Goal: Task Accomplishment & Management: Use online tool/utility

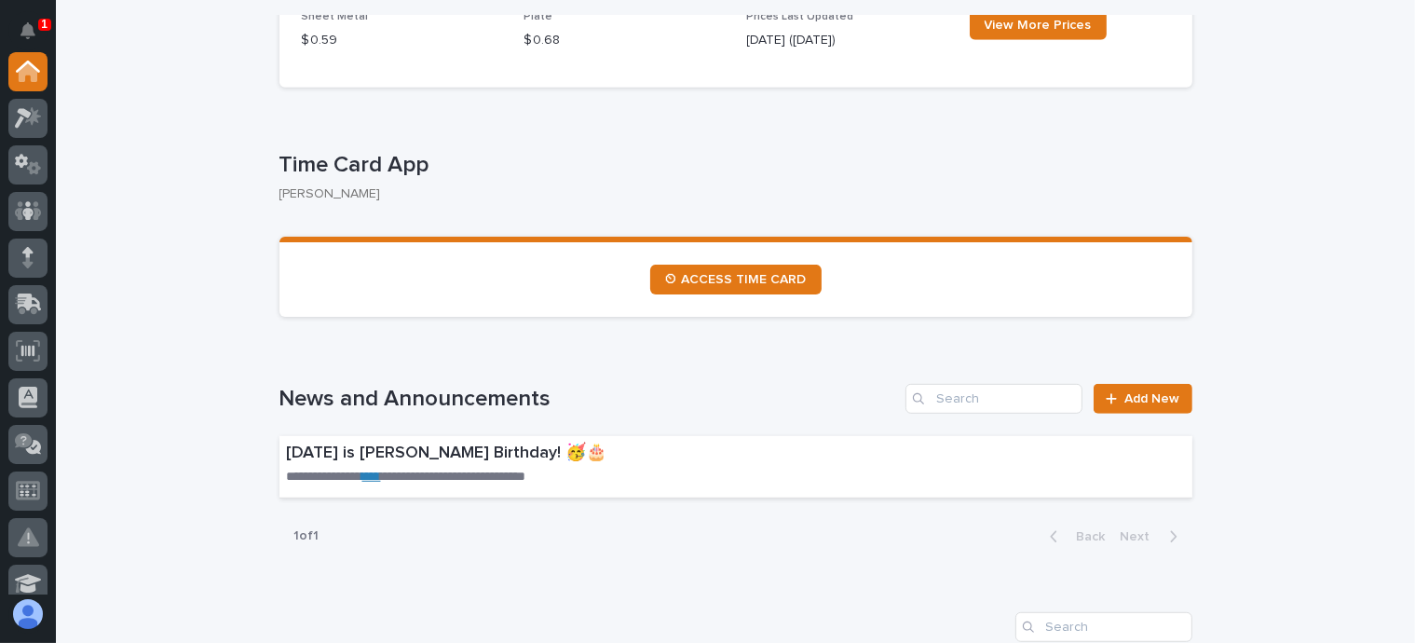
scroll to position [932, 0]
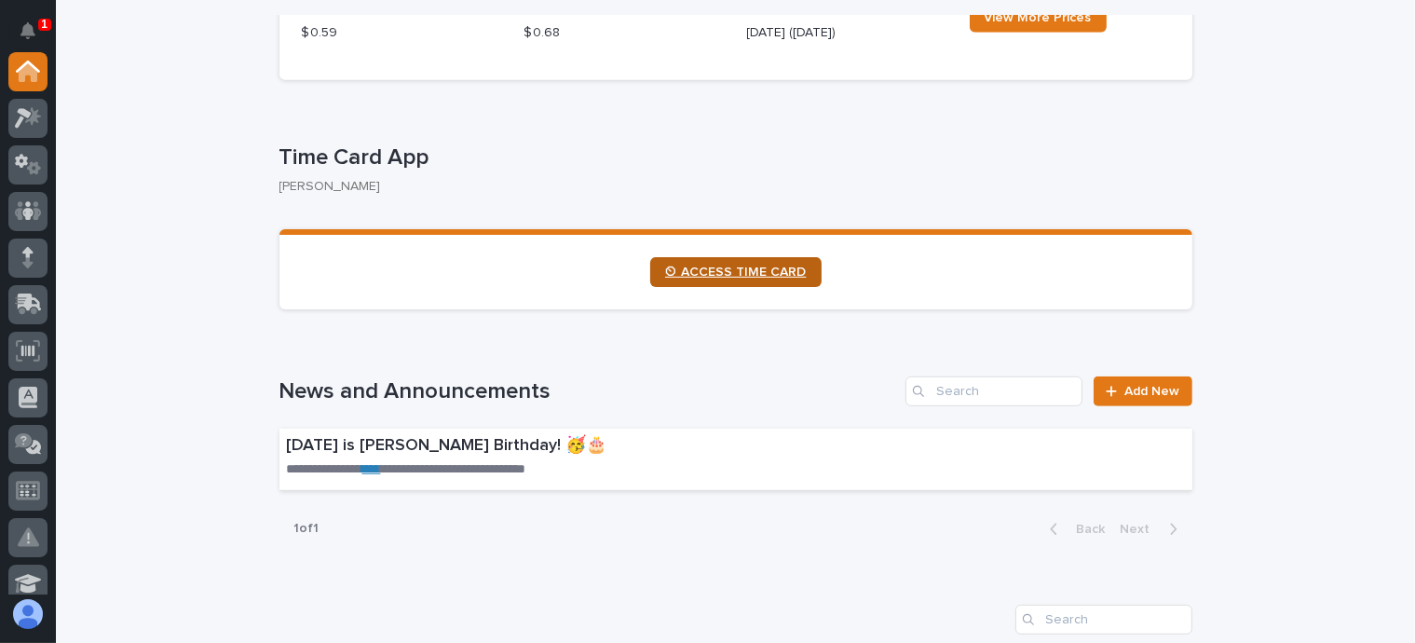
click at [717, 276] on span "⏲ ACCESS TIME CARD" at bounding box center [736, 272] width 142 height 13
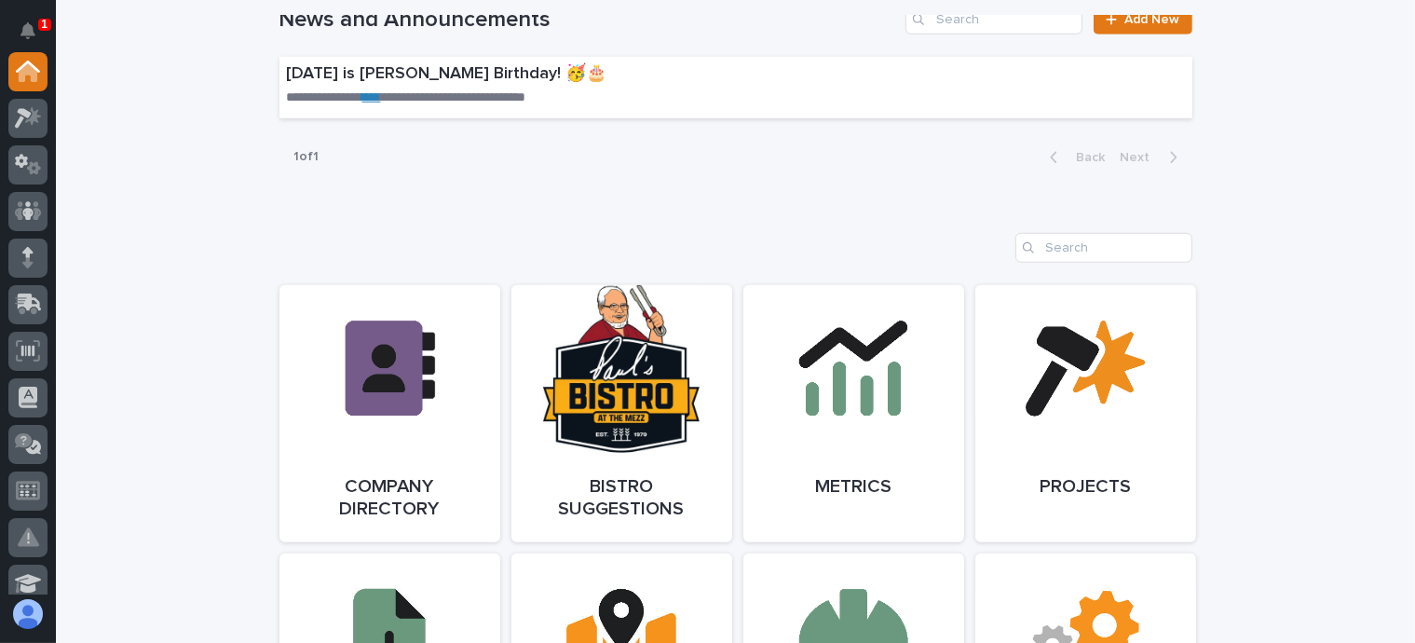
scroll to position [1304, 0]
click at [385, 413] on span "Open Link" at bounding box center [390, 412] width 61 height 13
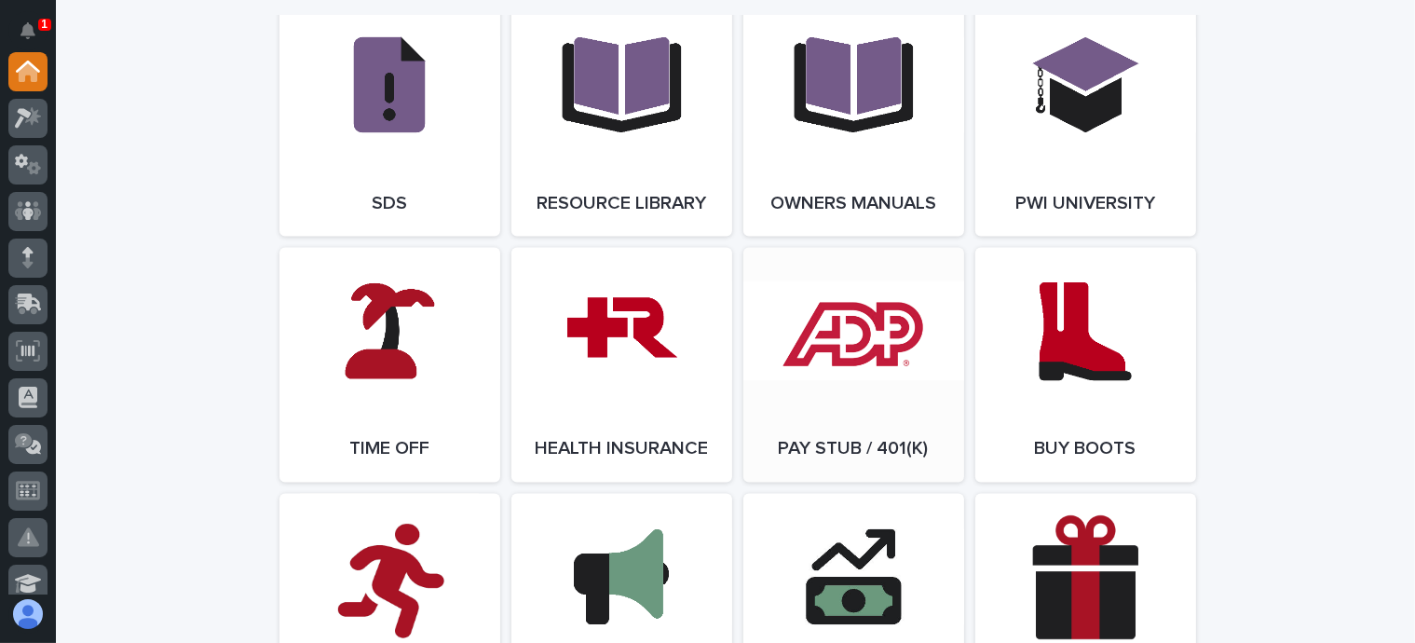
scroll to position [3261, 0]
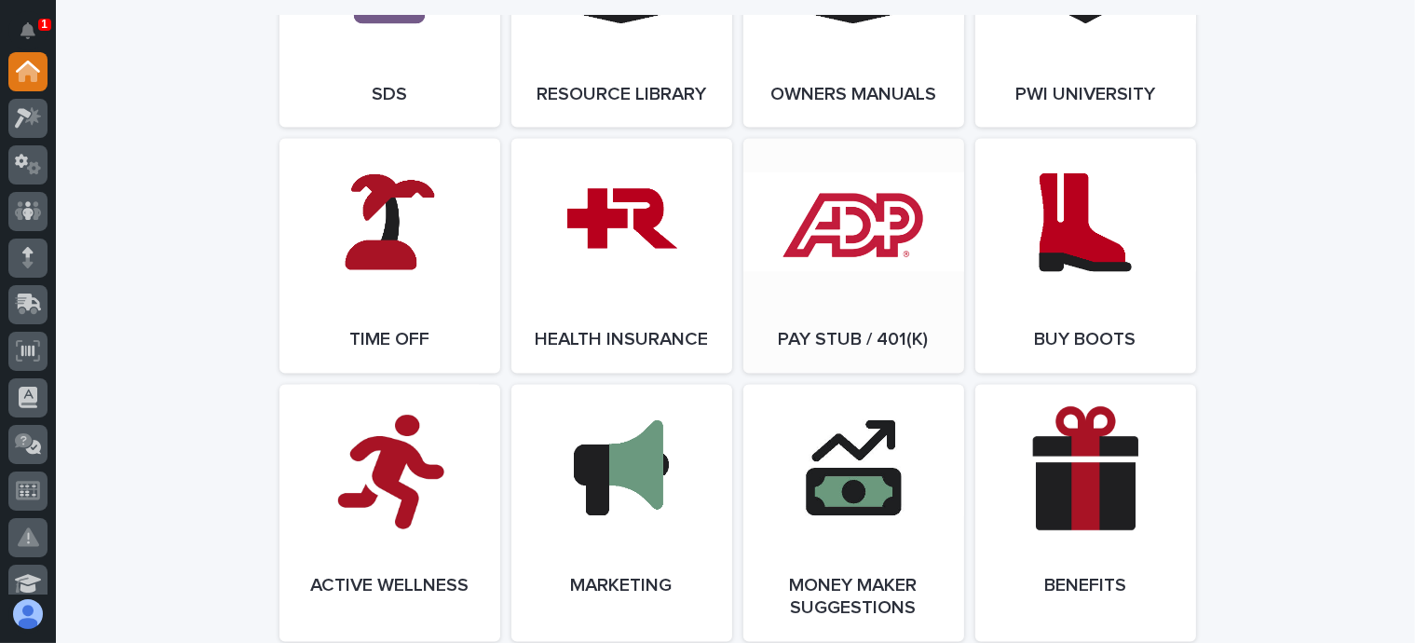
click at [857, 307] on link "Open Link" at bounding box center [853, 256] width 221 height 235
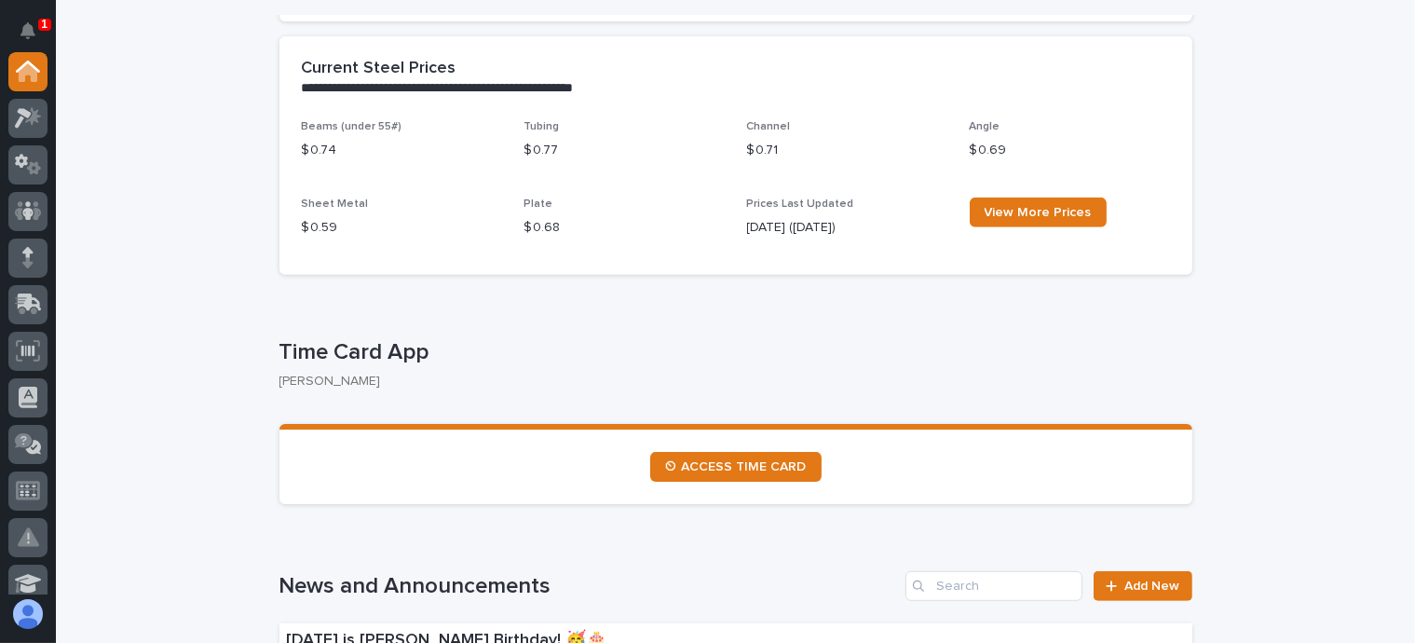
scroll to position [652, 0]
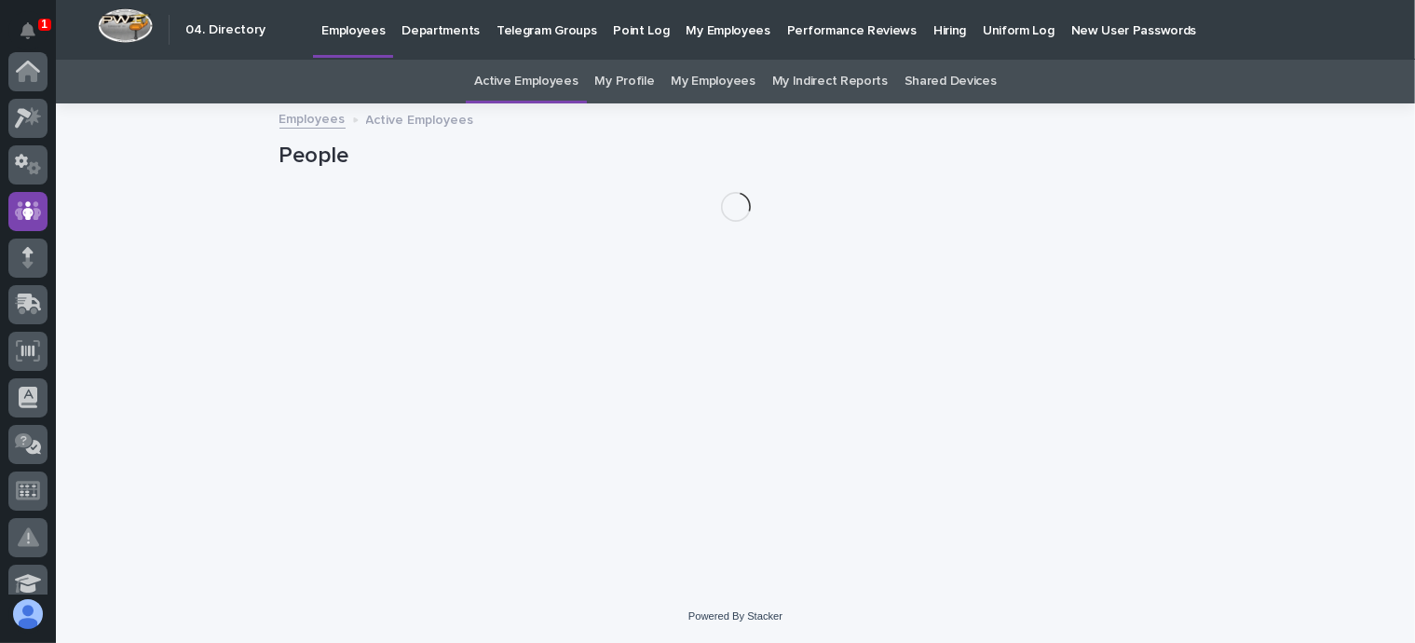
scroll to position [140, 0]
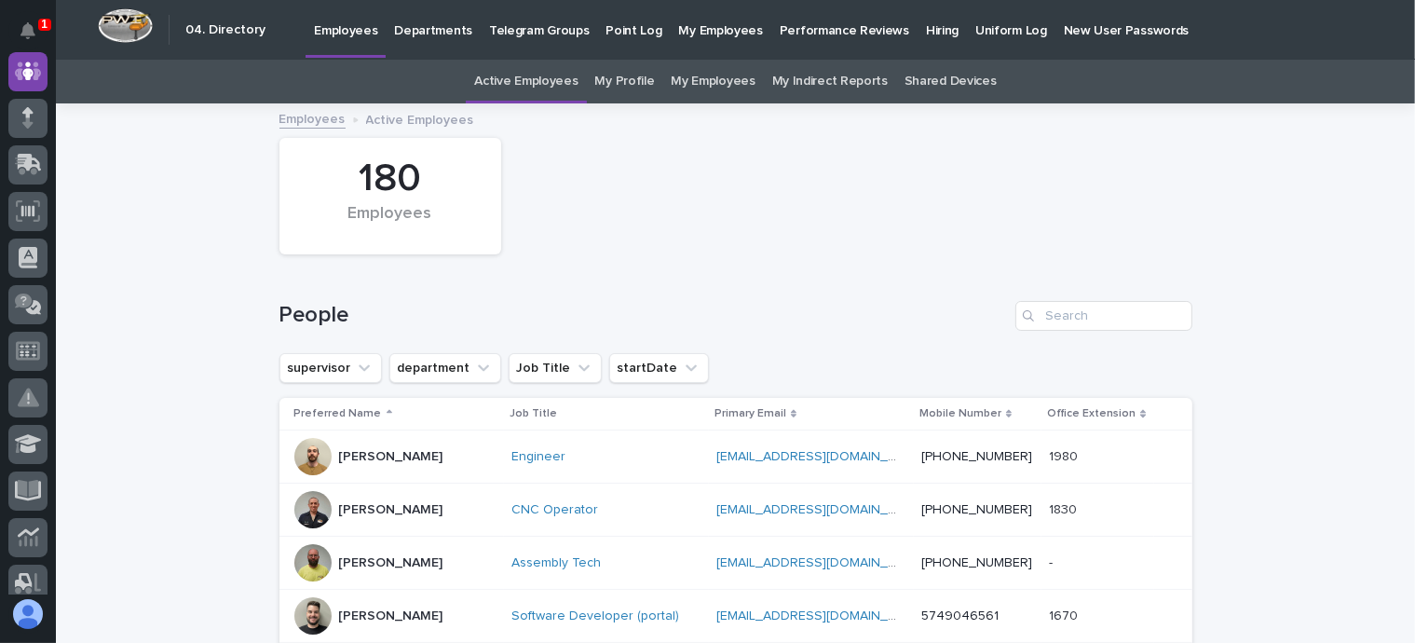
click at [929, 23] on div "Hiring" at bounding box center [942, 19] width 49 height 39
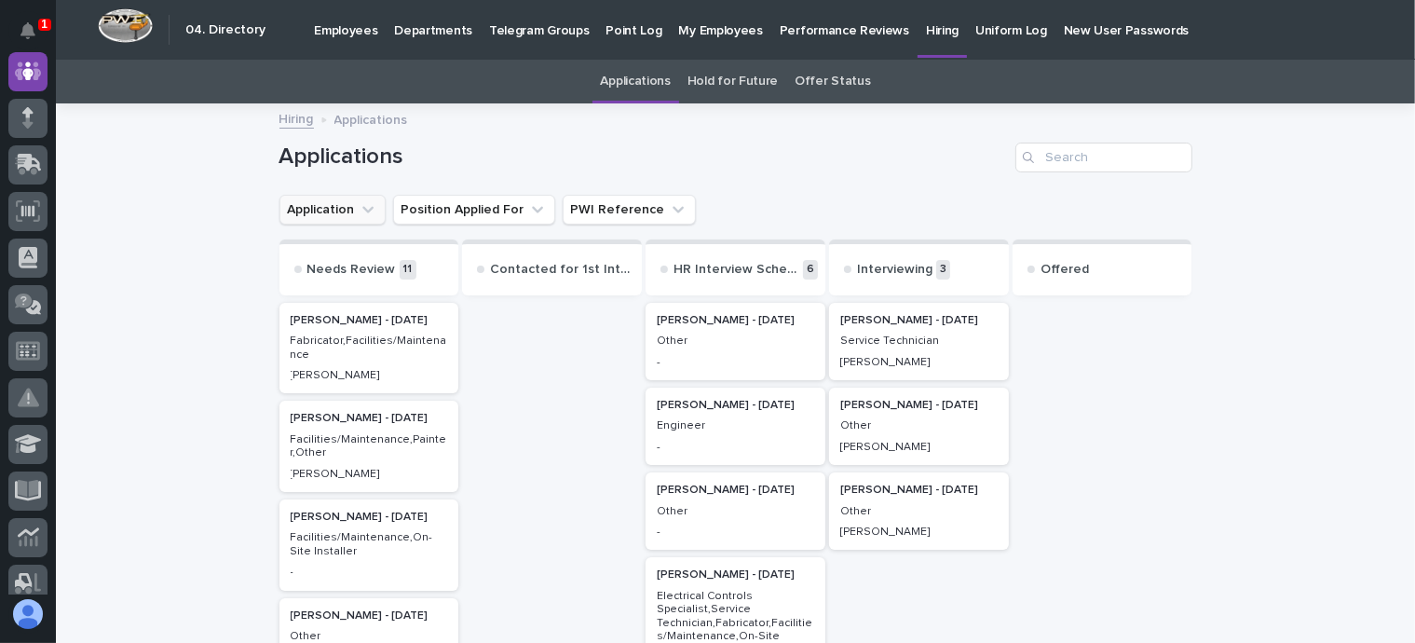
click at [359, 210] on icon "Application" at bounding box center [368, 209] width 19 height 19
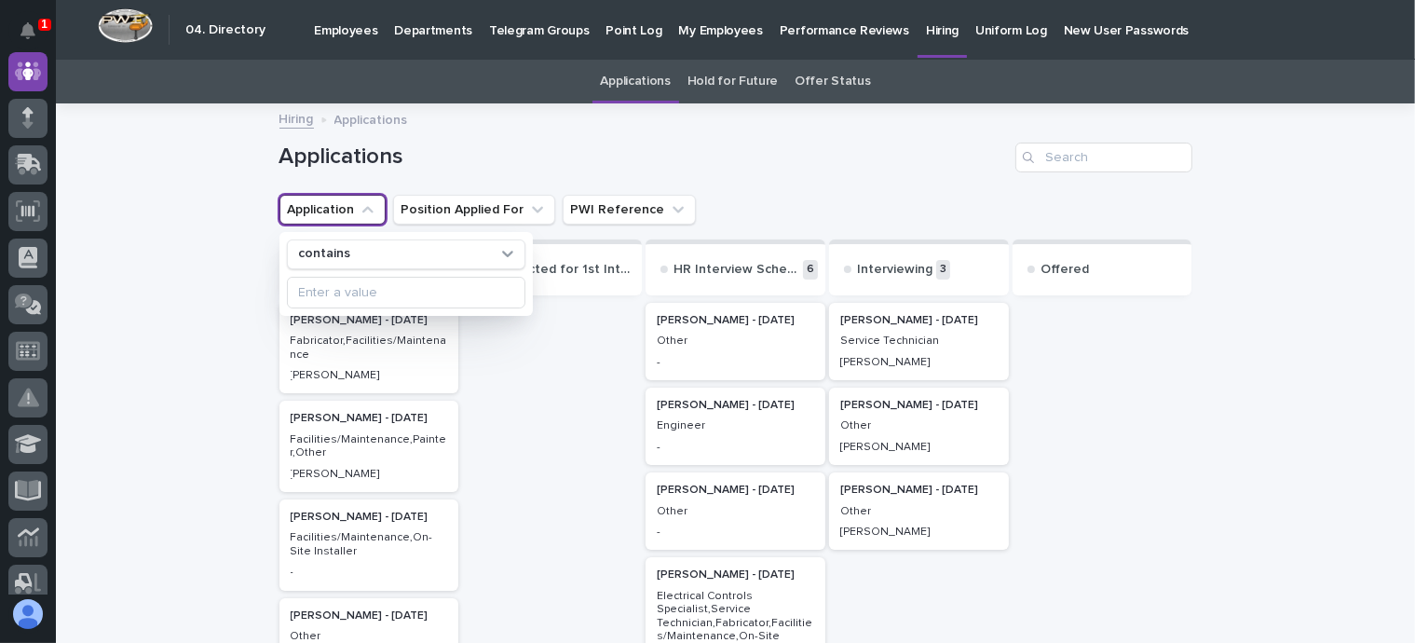
click at [825, 128] on div "Hiring Applications" at bounding box center [736, 120] width 932 height 26
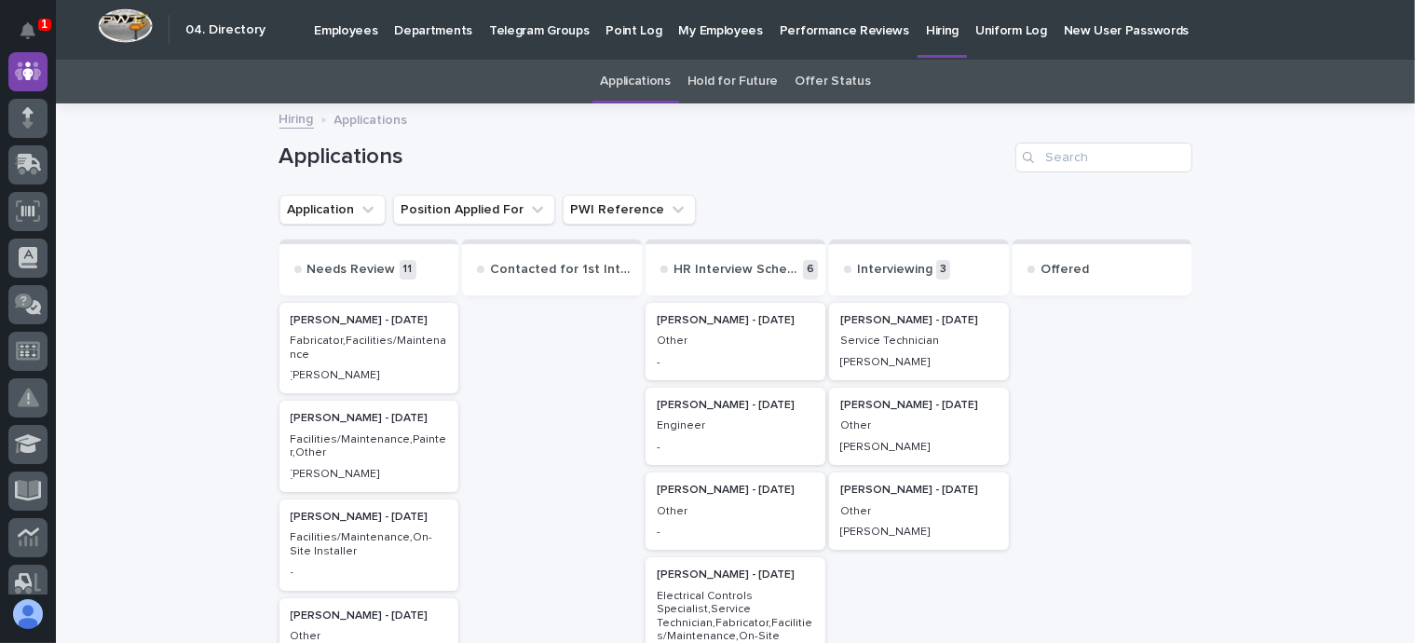
click at [827, 74] on link "Offer Status" at bounding box center [832, 82] width 75 height 44
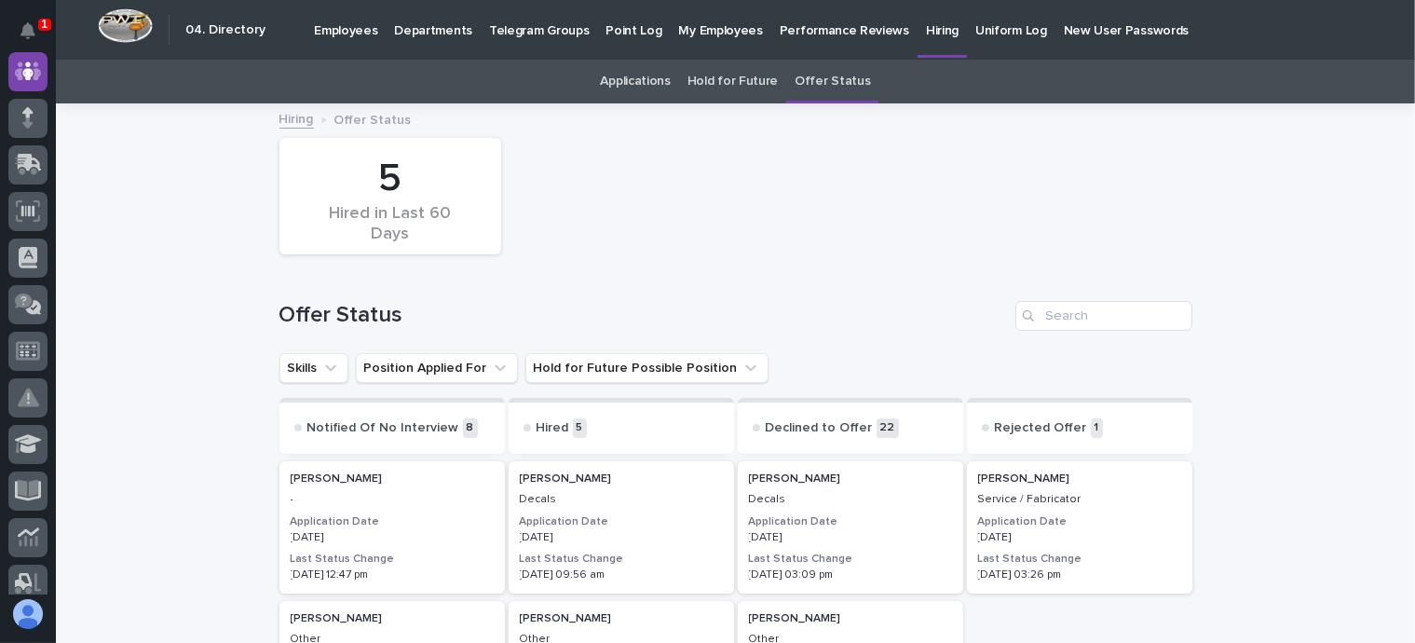
click at [656, 74] on link "Applications" at bounding box center [636, 82] width 70 height 44
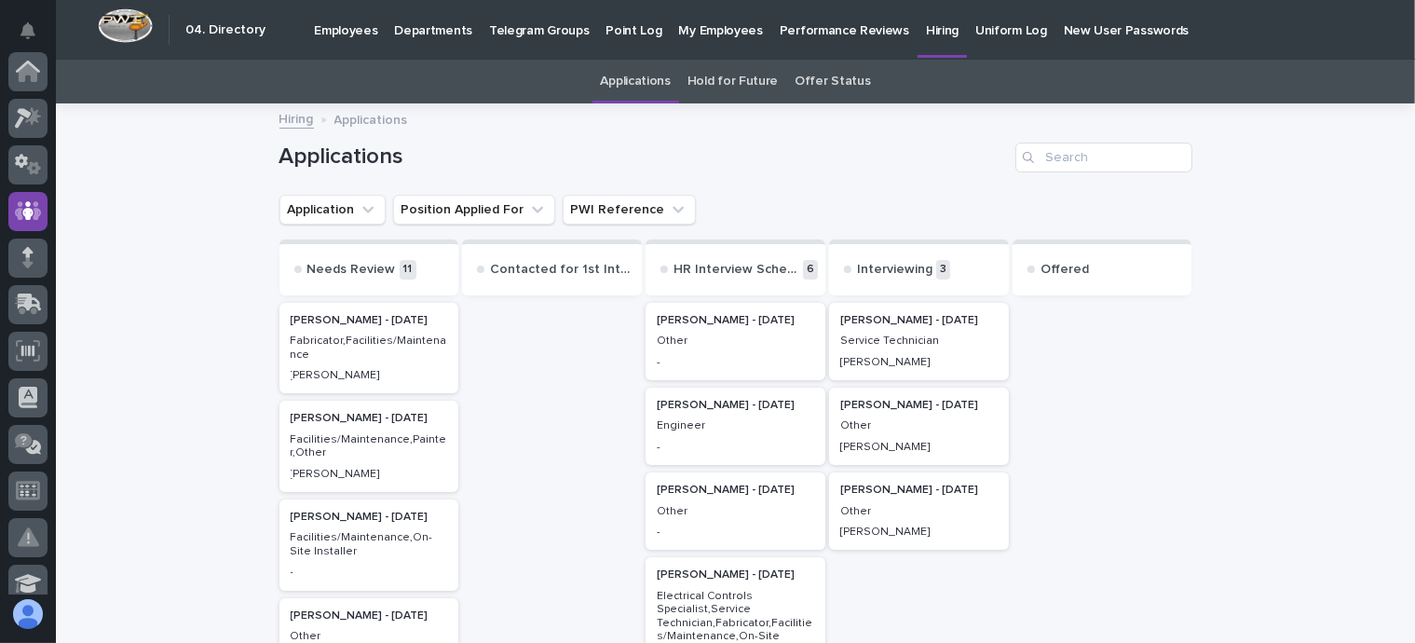
scroll to position [140, 0]
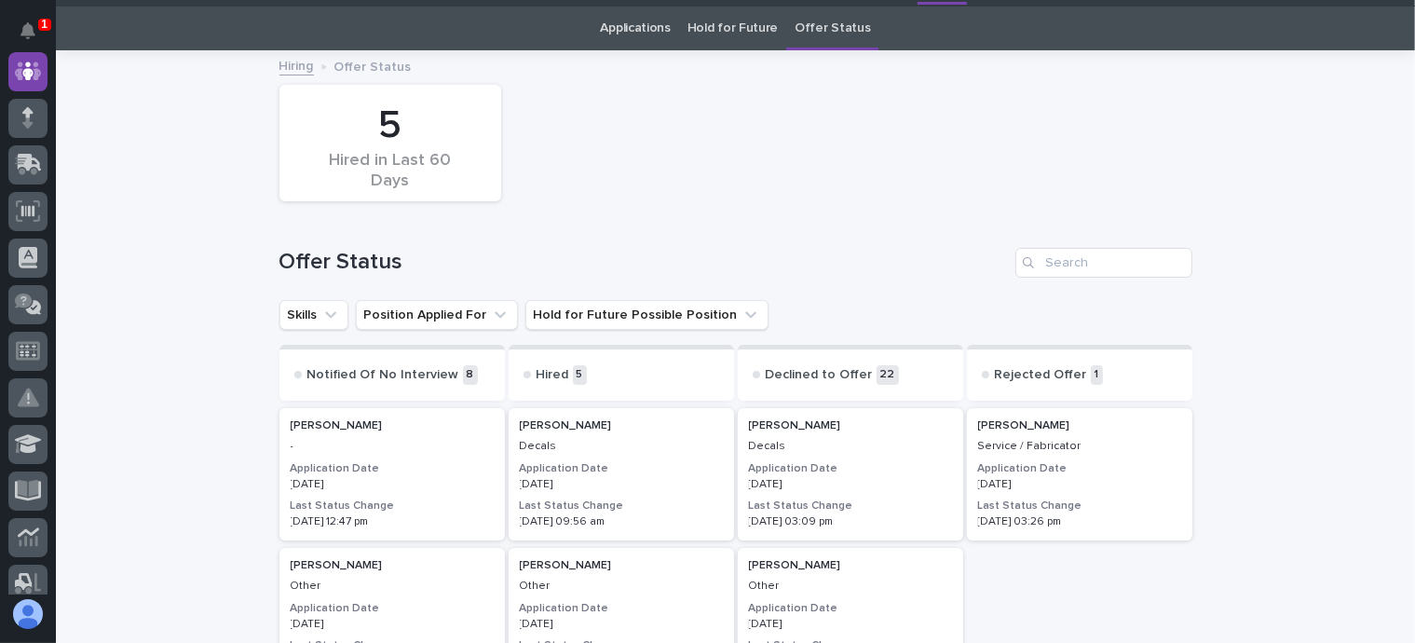
scroll to position [60, 0]
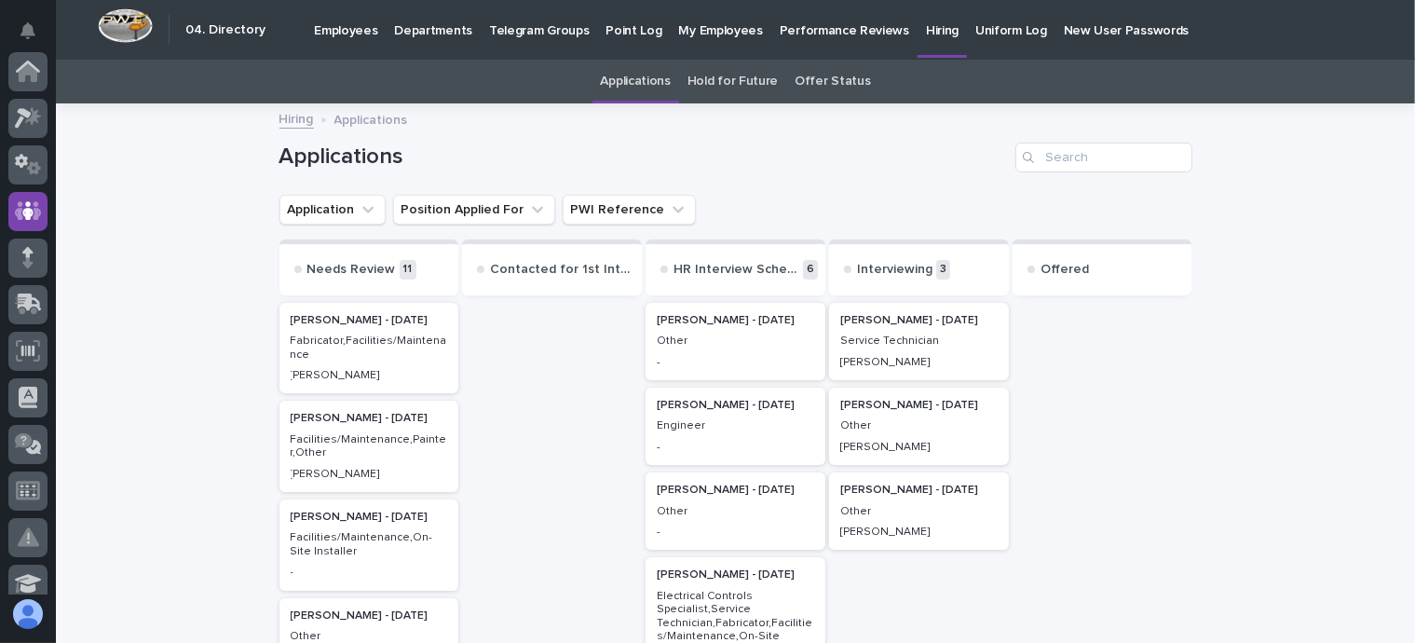
scroll to position [60, 0]
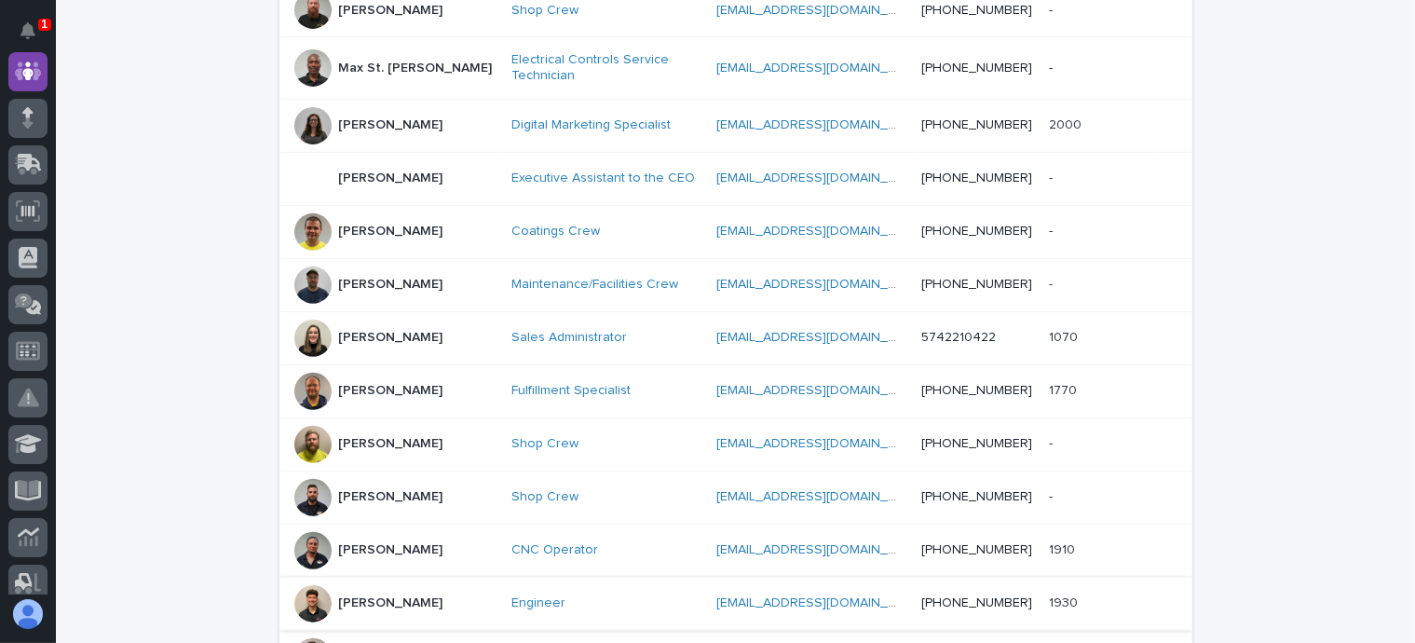
scroll to position [1066, 0]
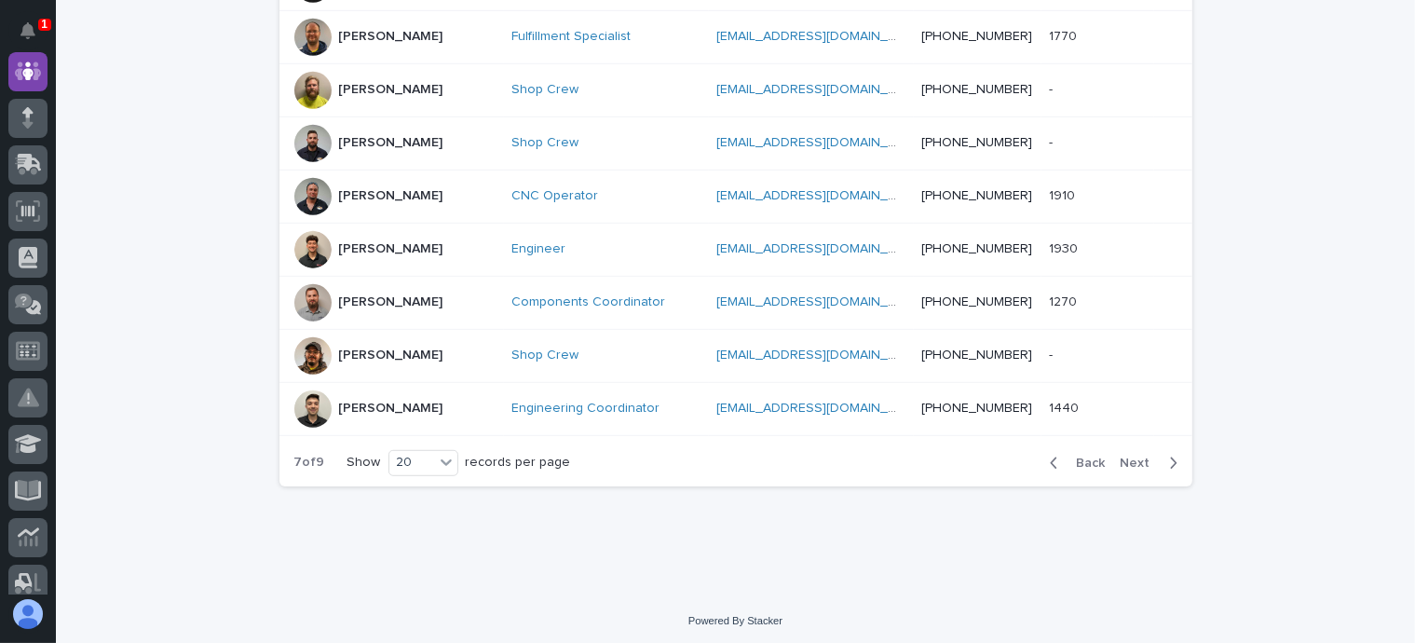
click at [1083, 457] on span "Back" at bounding box center [1086, 463] width 40 height 13
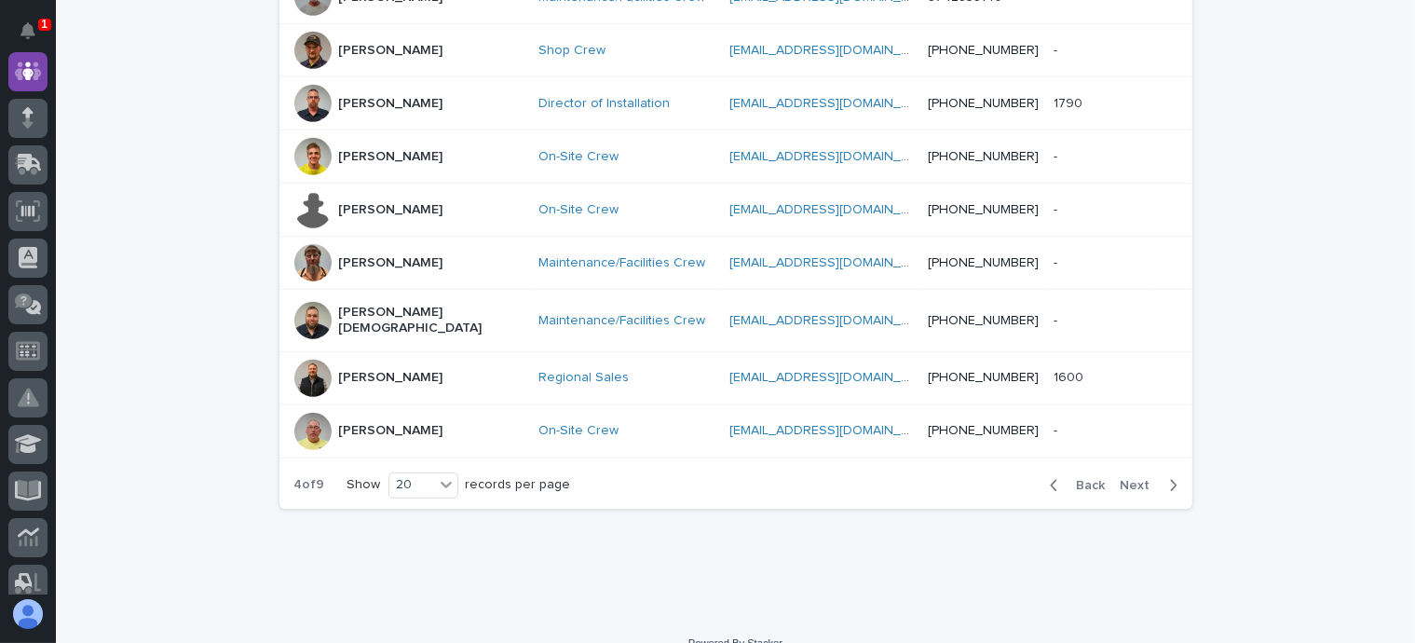
scroll to position [1057, 0]
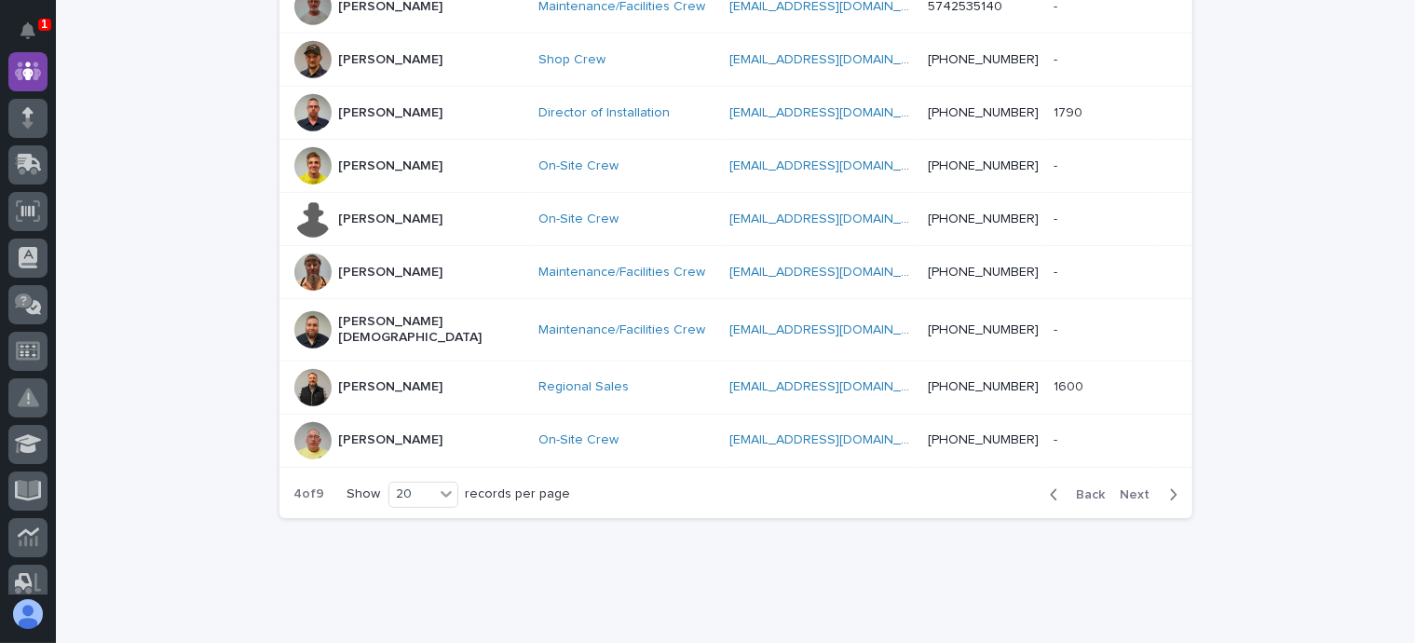
click at [1078, 471] on div "Back Next" at bounding box center [1113, 494] width 157 height 47
click at [1084, 488] on span "Back" at bounding box center [1086, 494] width 40 height 13
click at [1084, 471] on div "Back Next" at bounding box center [1113, 494] width 157 height 47
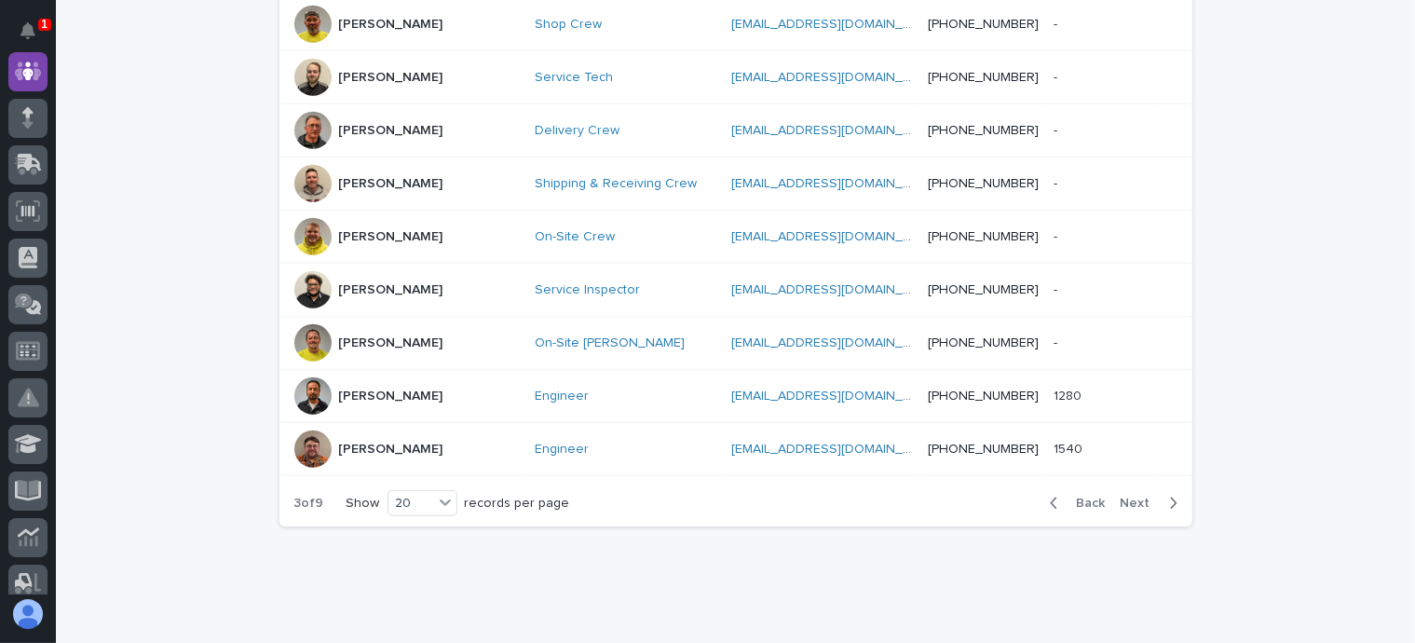
click at [1077, 497] on span "Back" at bounding box center [1086, 503] width 40 height 13
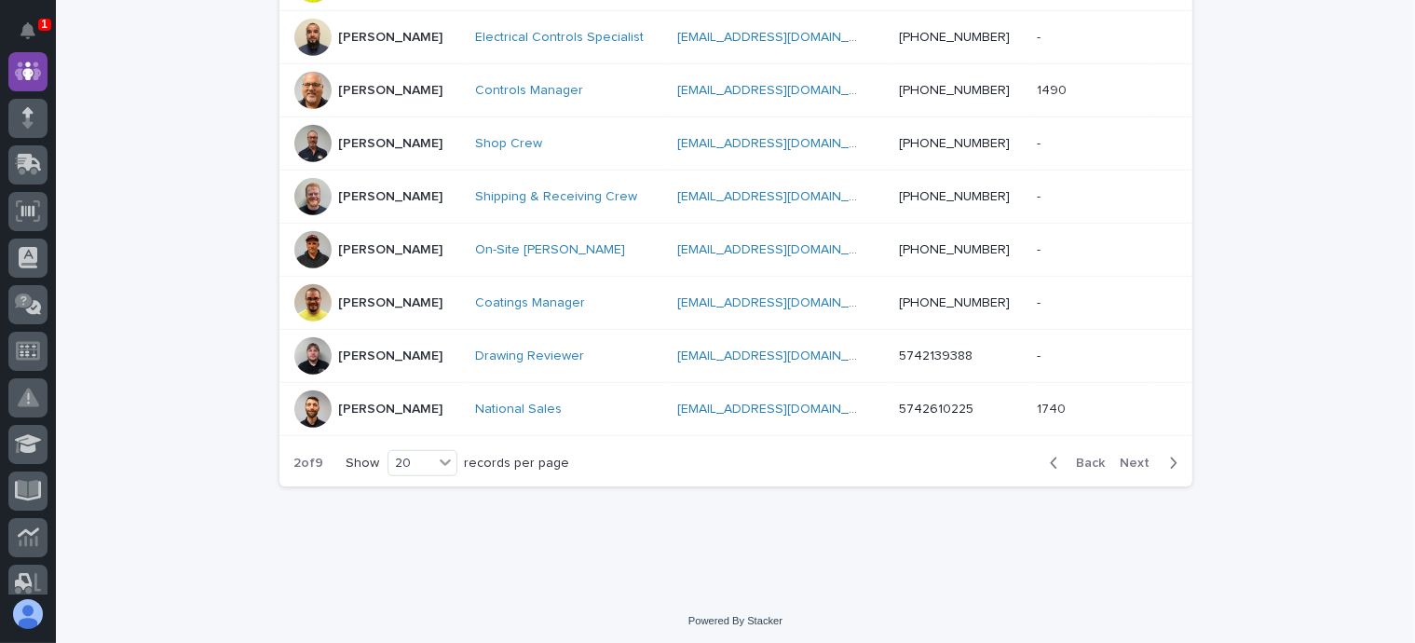
click at [1085, 469] on div "Back Next" at bounding box center [1113, 463] width 157 height 47
click at [1087, 457] on span "Back" at bounding box center [1086, 463] width 40 height 13
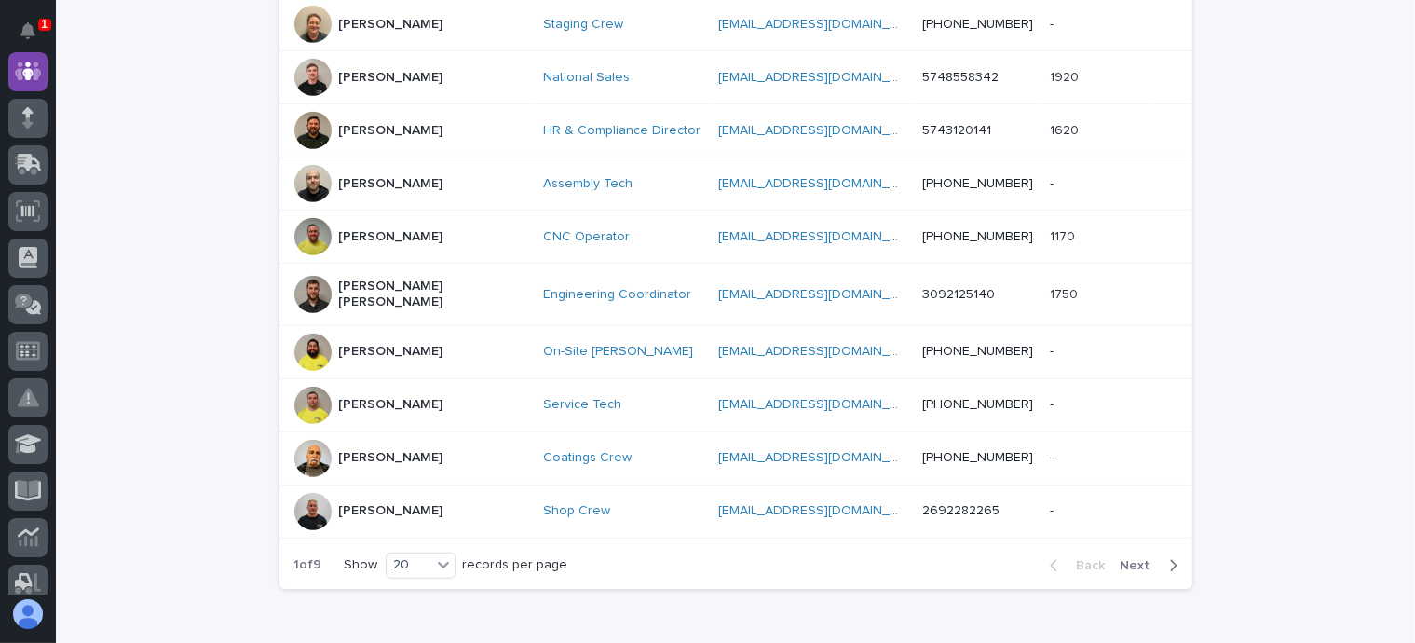
scroll to position [1057, 0]
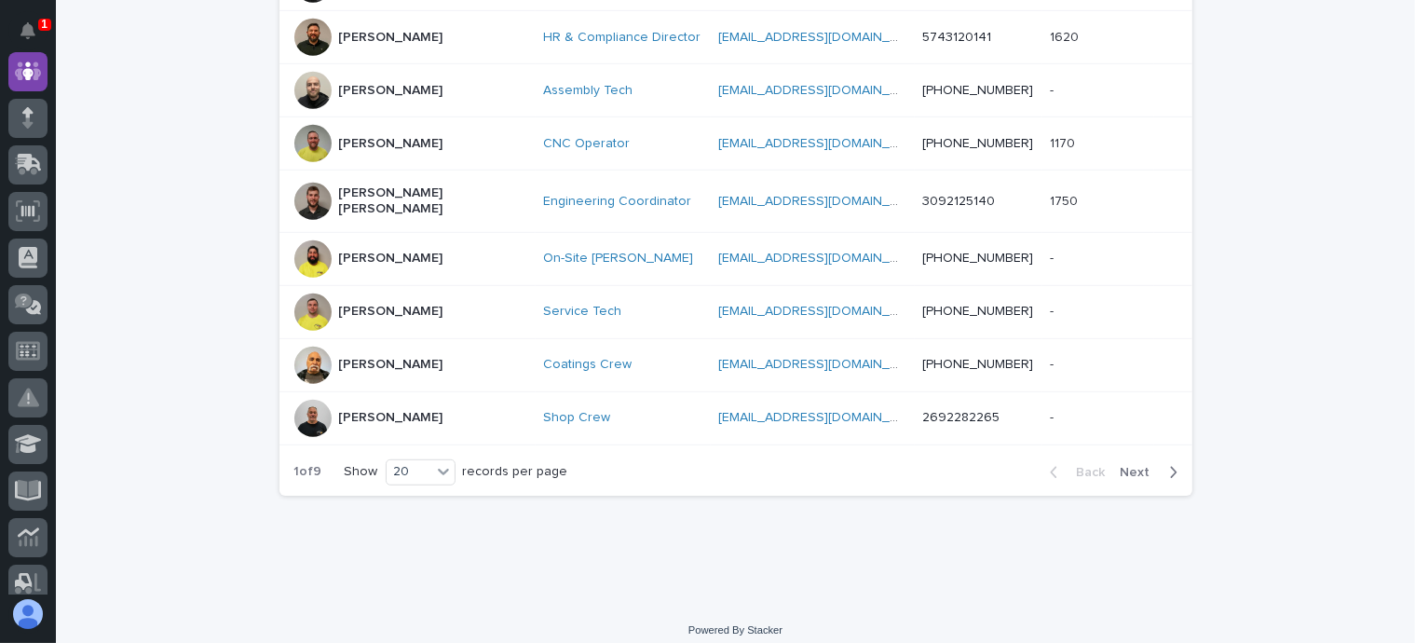
drag, startPoint x: 824, startPoint y: 393, endPoint x: 843, endPoint y: 416, distance: 30.4
click at [843, 416] on div "[EMAIL_ADDRESS][DOMAIN_NAME] [EMAIL_ADDRESS][DOMAIN_NAME]" at bounding box center [812, 417] width 189 height 31
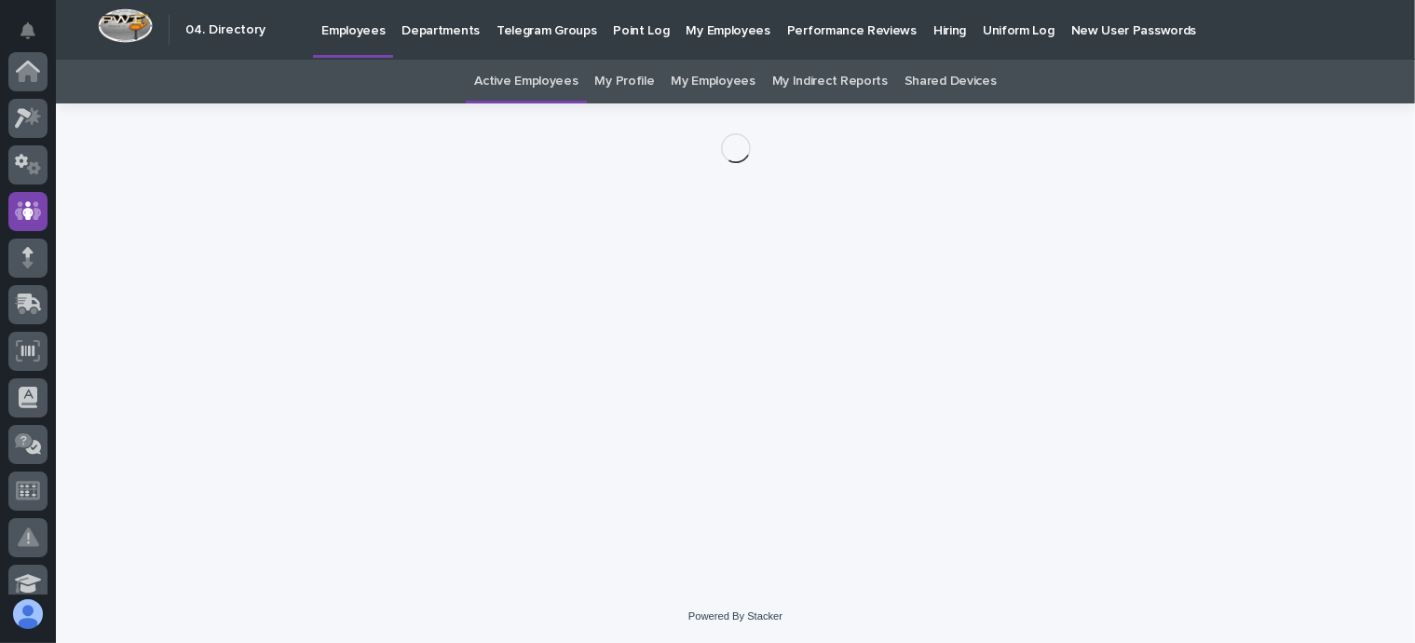
scroll to position [140, 0]
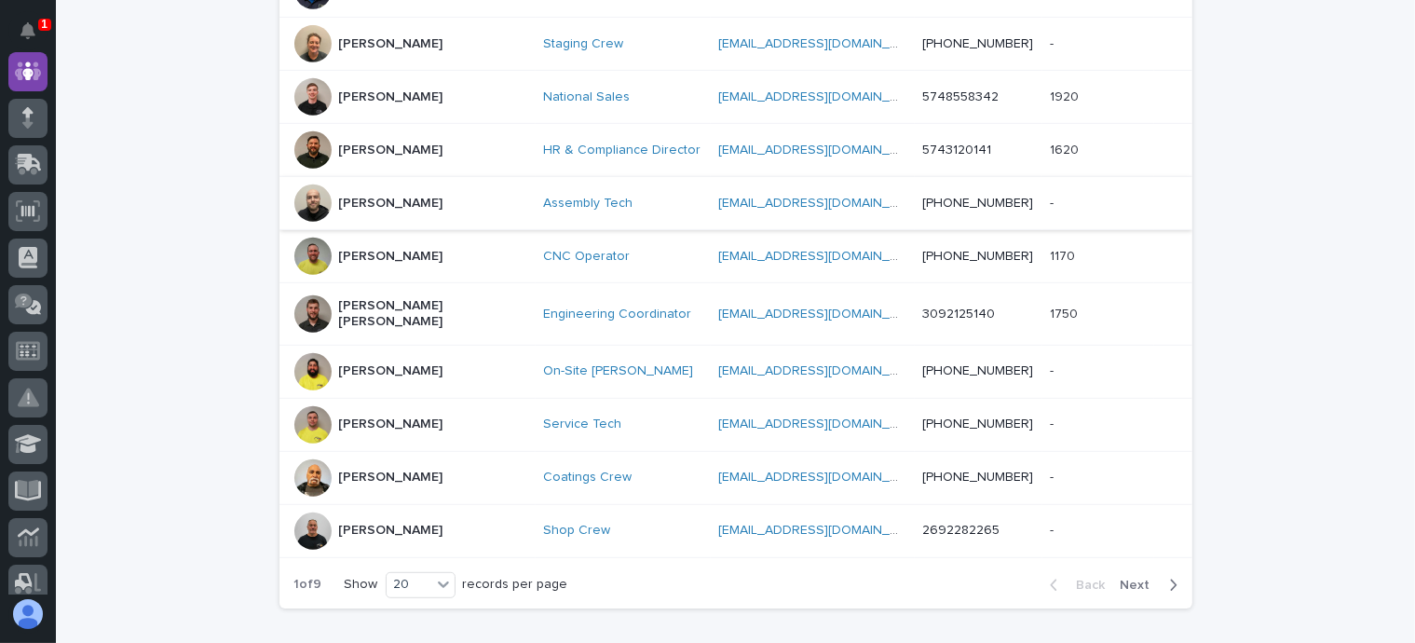
scroll to position [1057, 0]
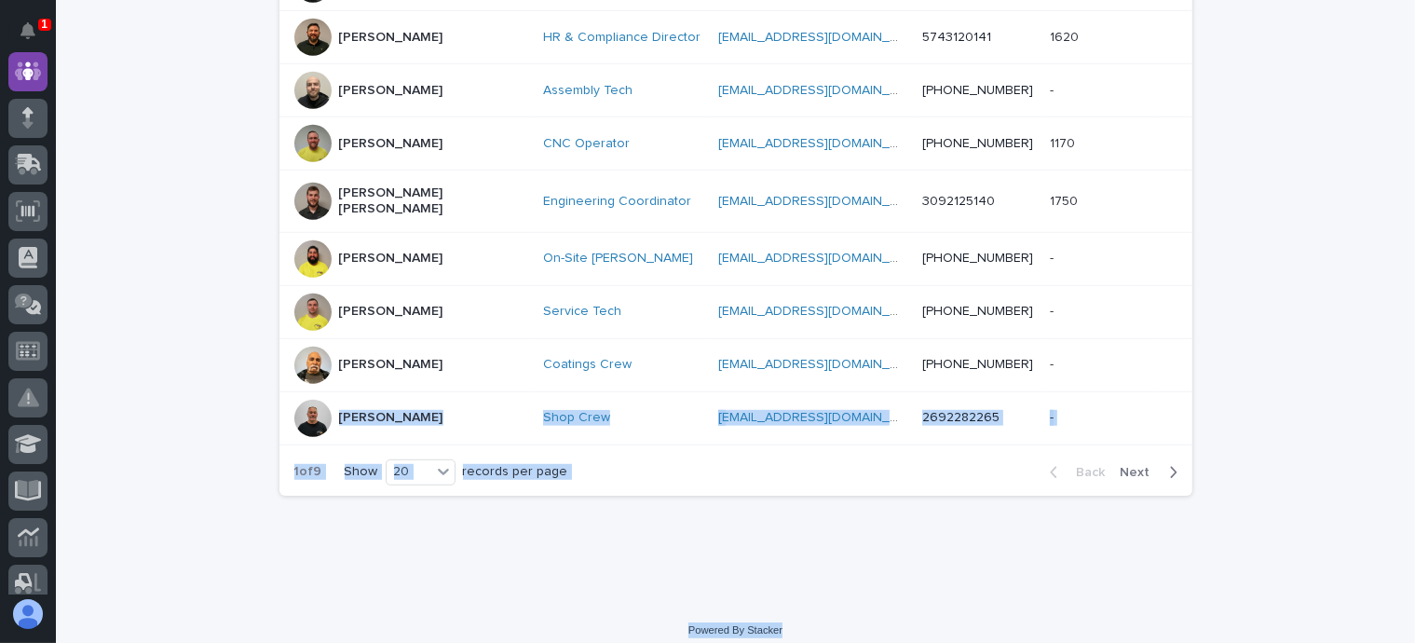
drag, startPoint x: 1093, startPoint y: 386, endPoint x: 1261, endPoint y: 640, distance: 304.7
click at [1109, 410] on p at bounding box center [1096, 418] width 93 height 16
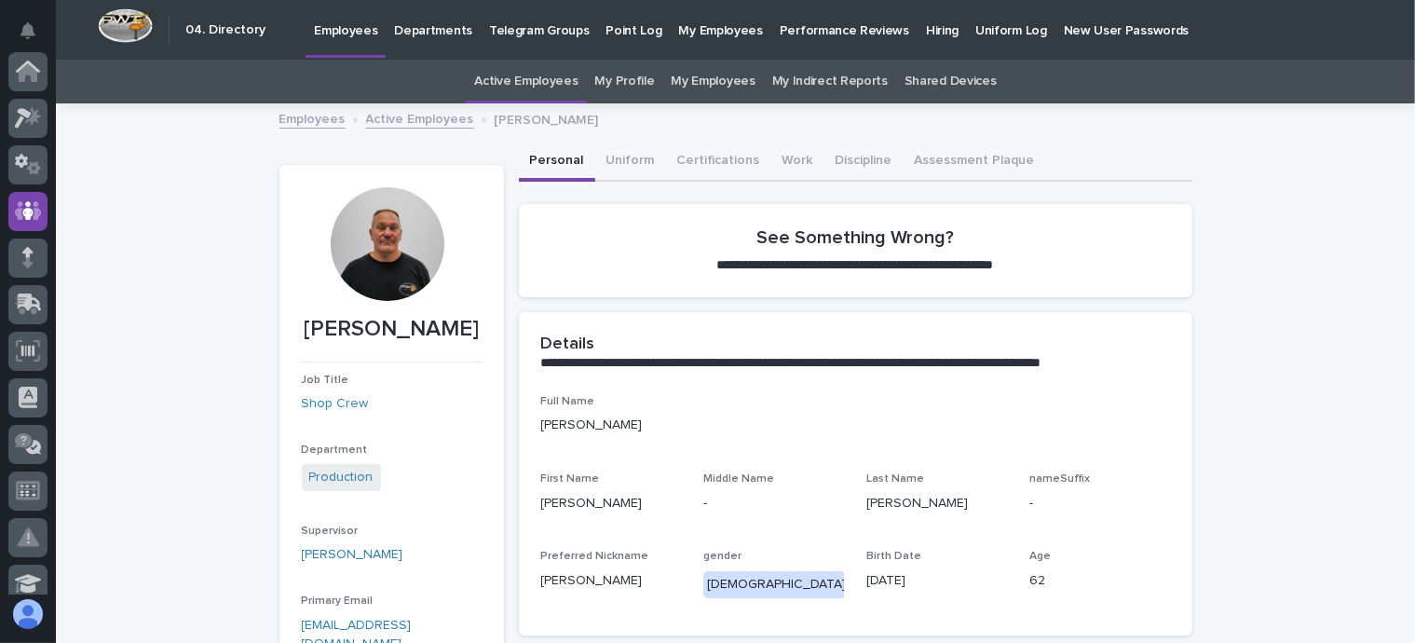
scroll to position [140, 0]
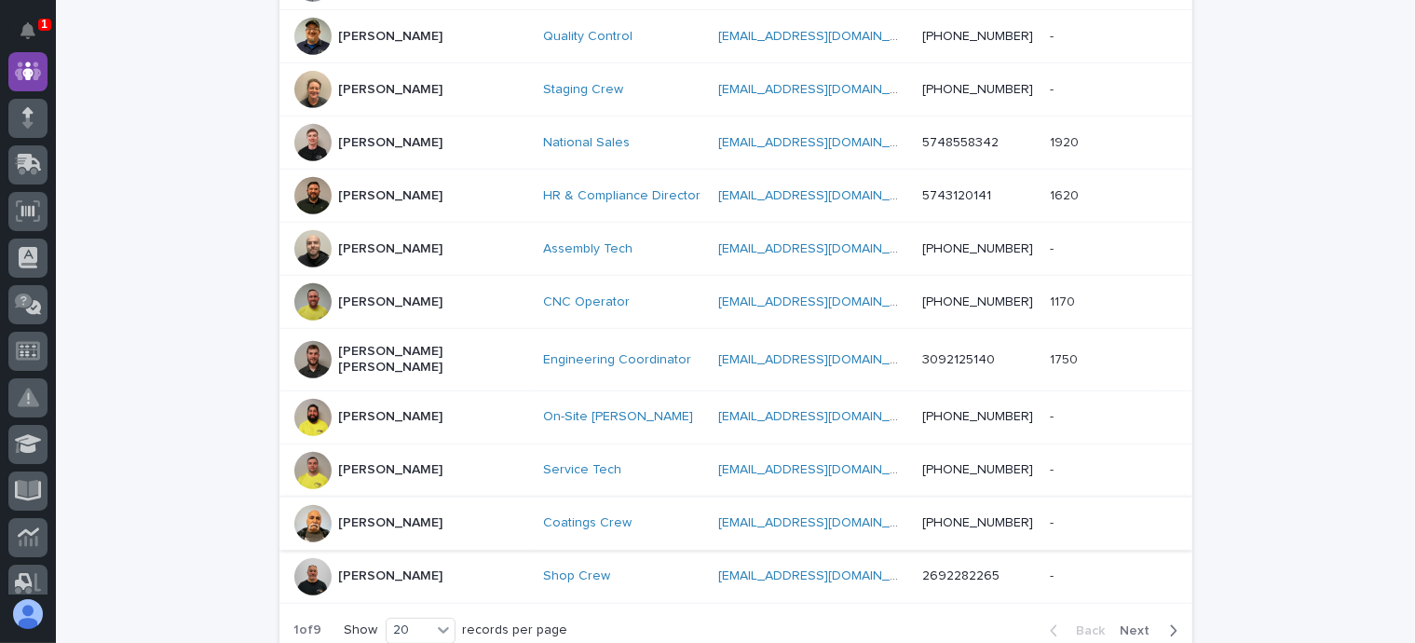
scroll to position [1057, 0]
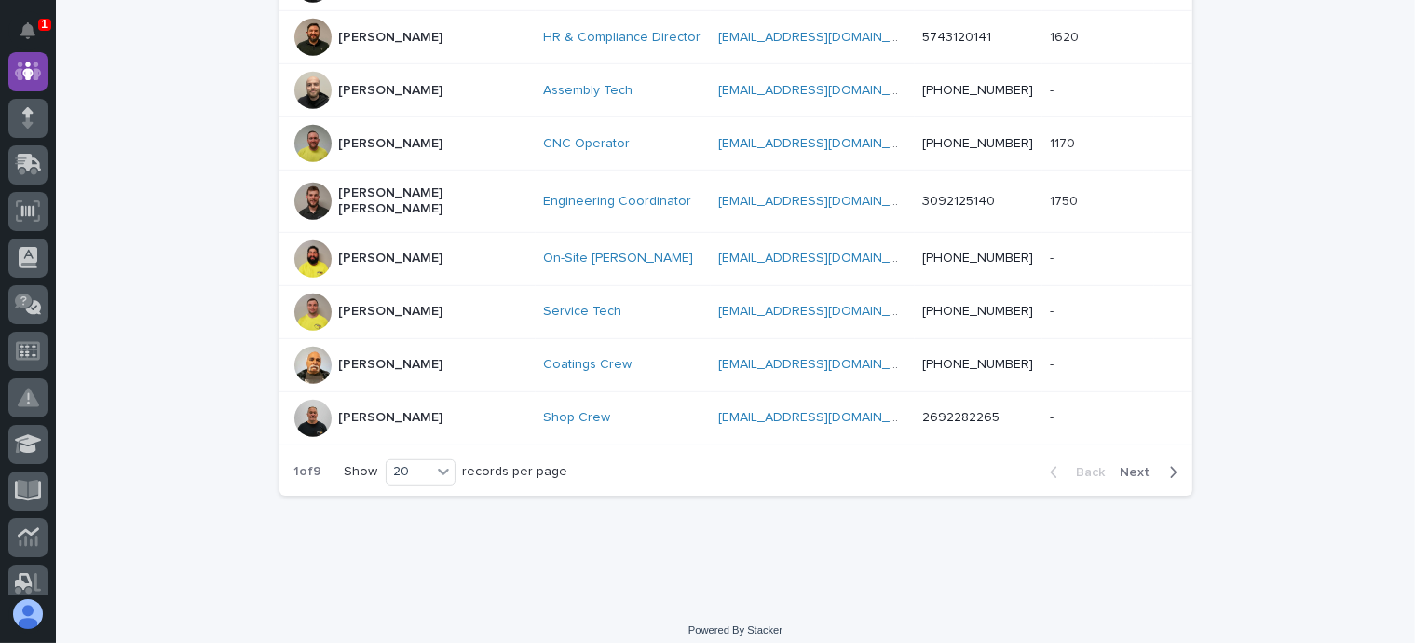
click at [1127, 449] on div "Back Next" at bounding box center [1113, 472] width 157 height 47
click at [1129, 466] on span "Next" at bounding box center [1141, 472] width 41 height 13
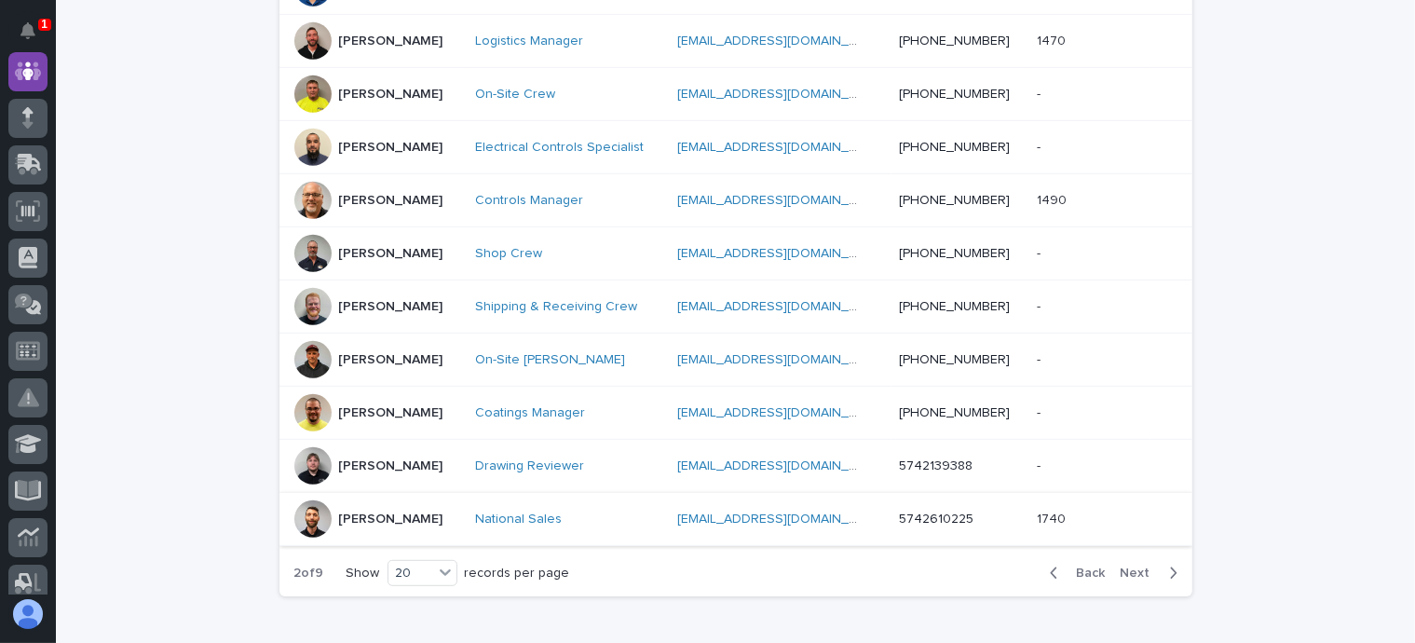
scroll to position [1057, 0]
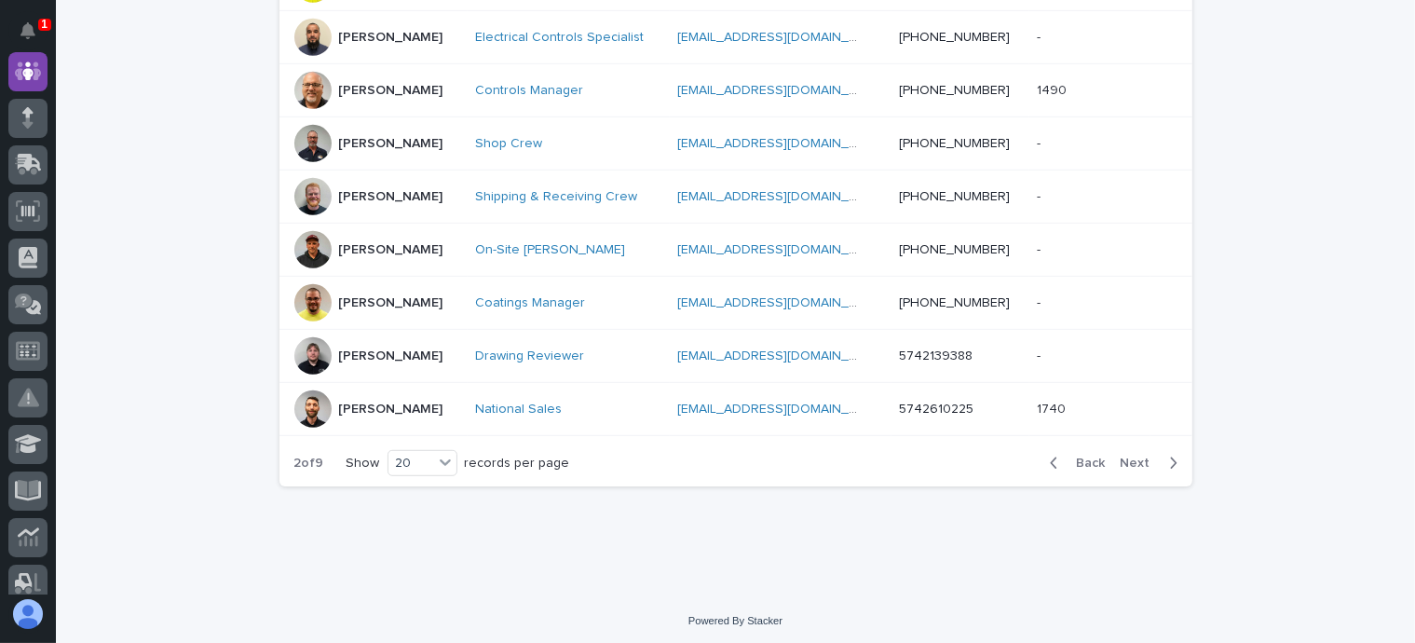
click at [1130, 457] on span "Next" at bounding box center [1141, 463] width 41 height 13
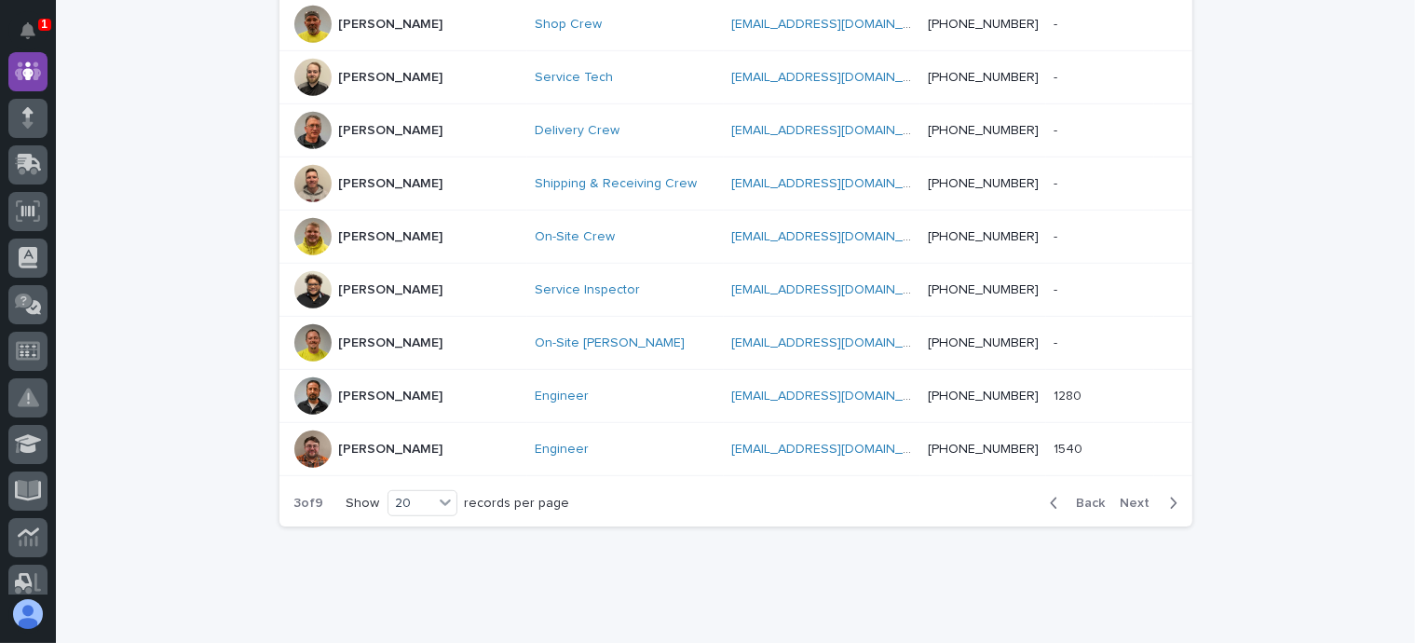
click at [1130, 497] on span "Next" at bounding box center [1141, 503] width 41 height 13
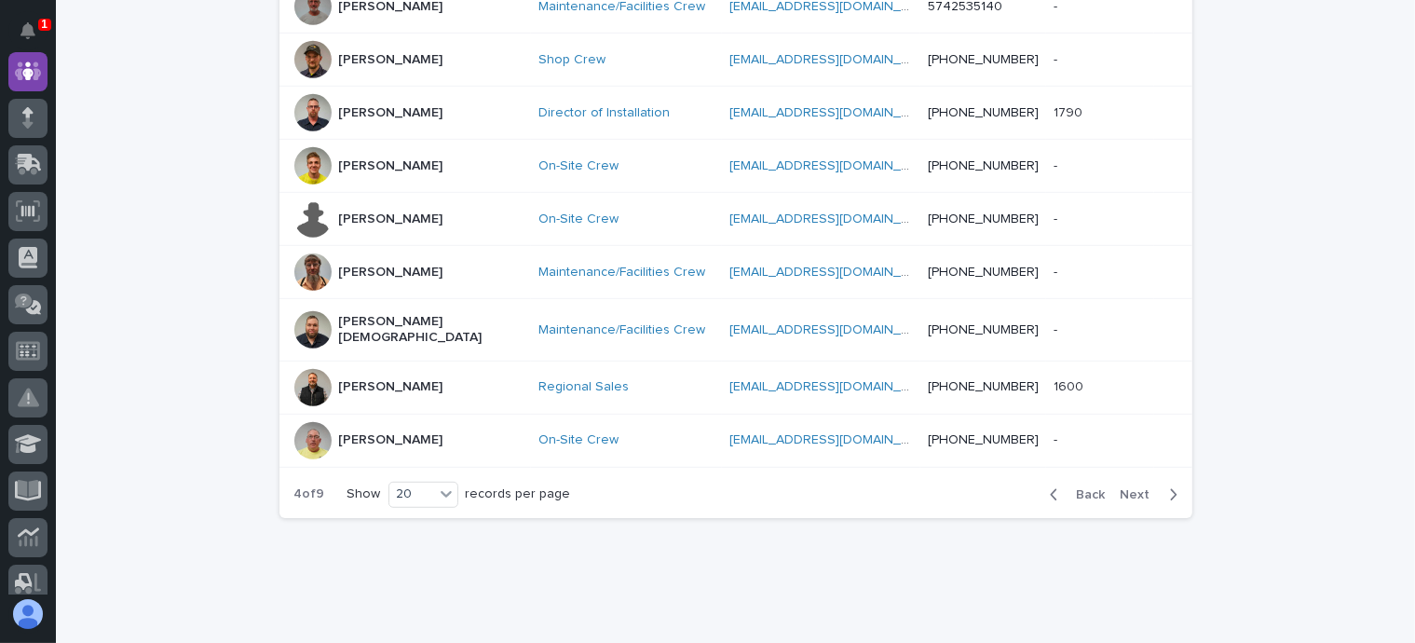
click at [1134, 488] on span "Next" at bounding box center [1141, 494] width 41 height 13
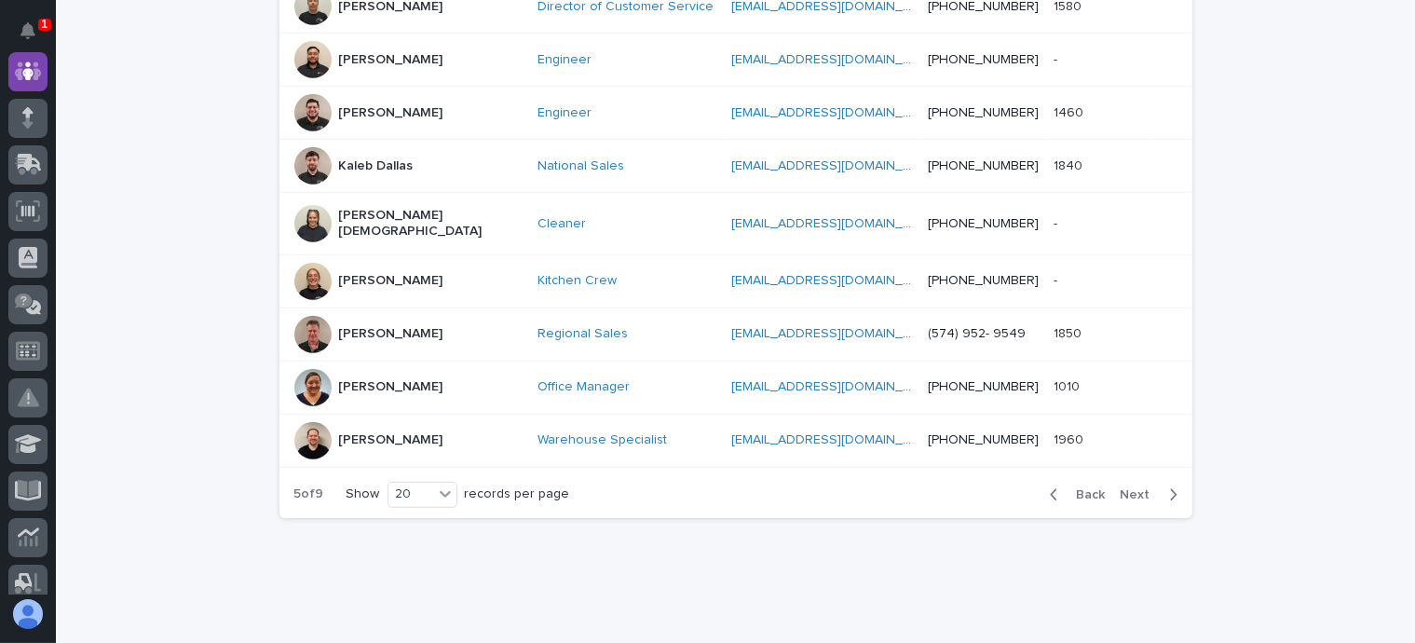
click at [1134, 488] on span "Next" at bounding box center [1141, 494] width 41 height 13
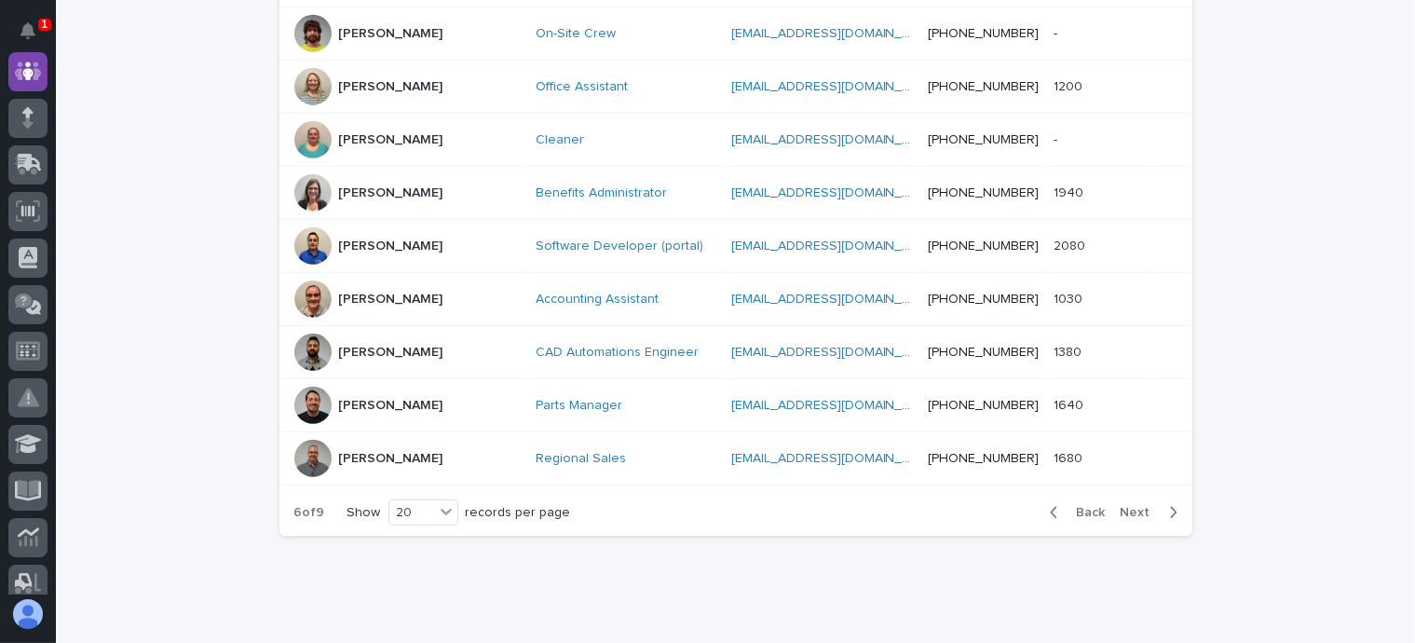
click at [1132, 506] on span "Next" at bounding box center [1141, 512] width 41 height 13
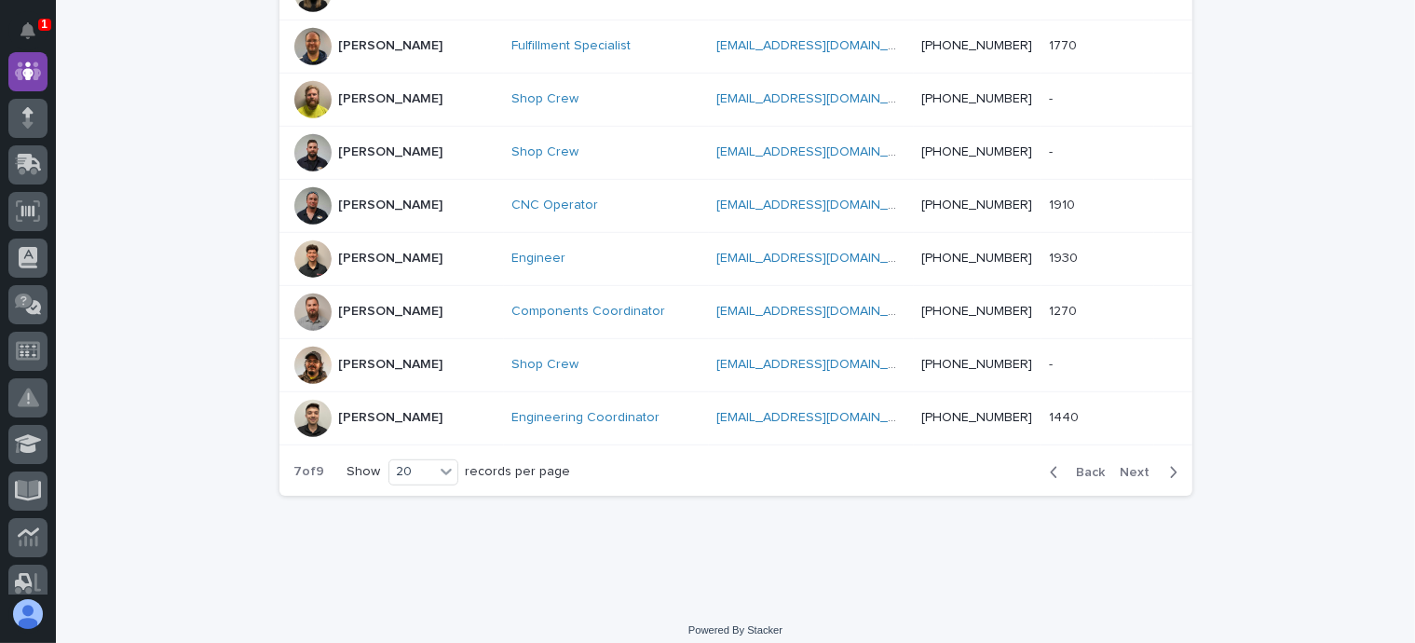
click at [1127, 469] on span "Next" at bounding box center [1141, 472] width 41 height 13
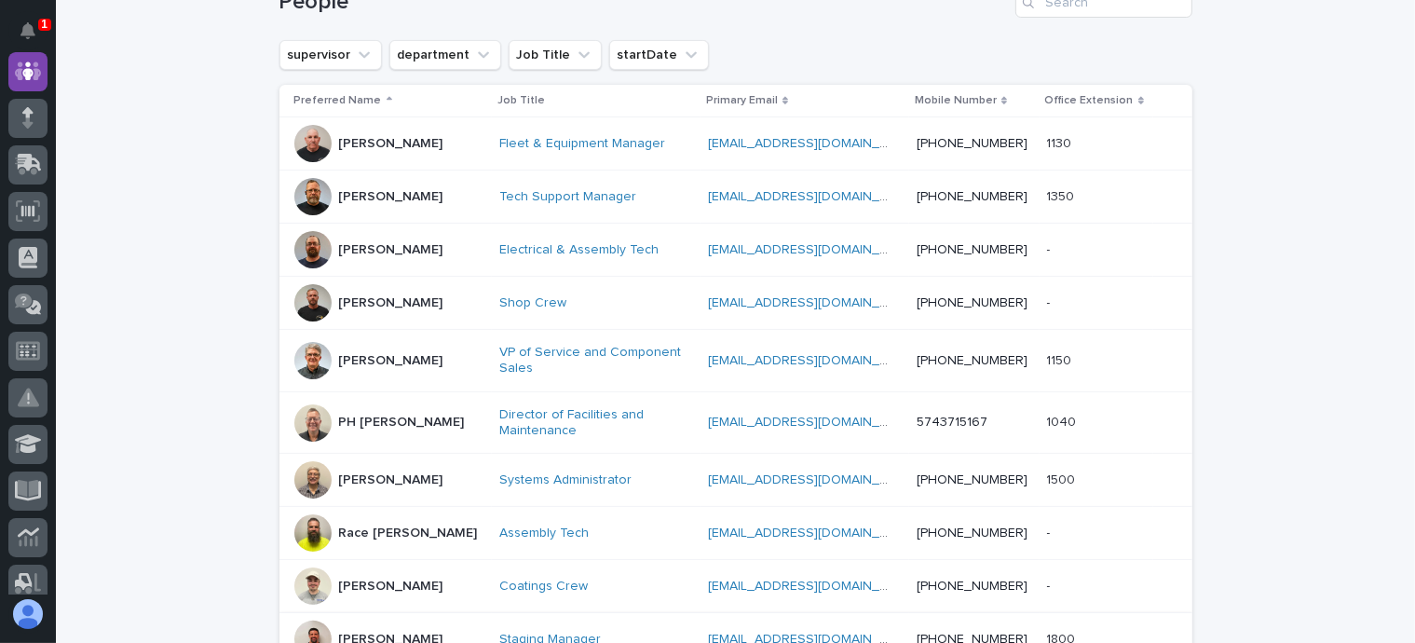
scroll to position [311, 0]
click at [436, 55] on button "department" at bounding box center [445, 57] width 112 height 30
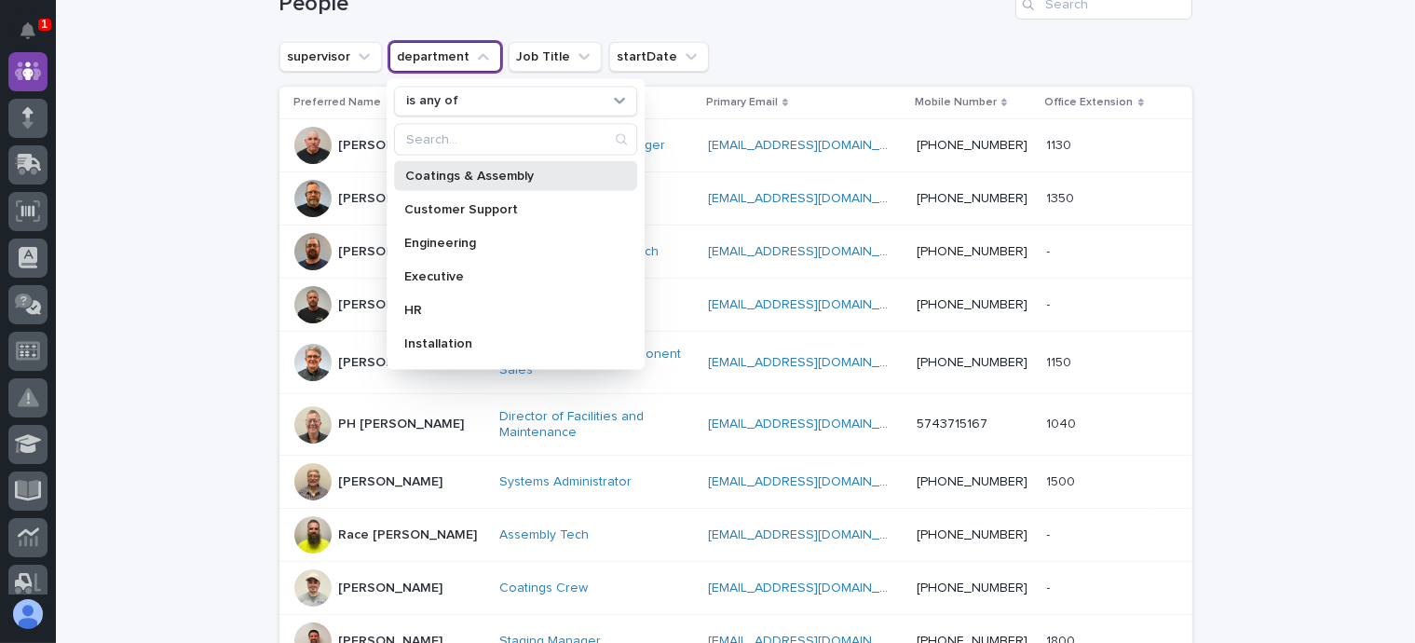
click at [484, 169] on p "Coatings & Assembly" at bounding box center [506, 175] width 202 height 13
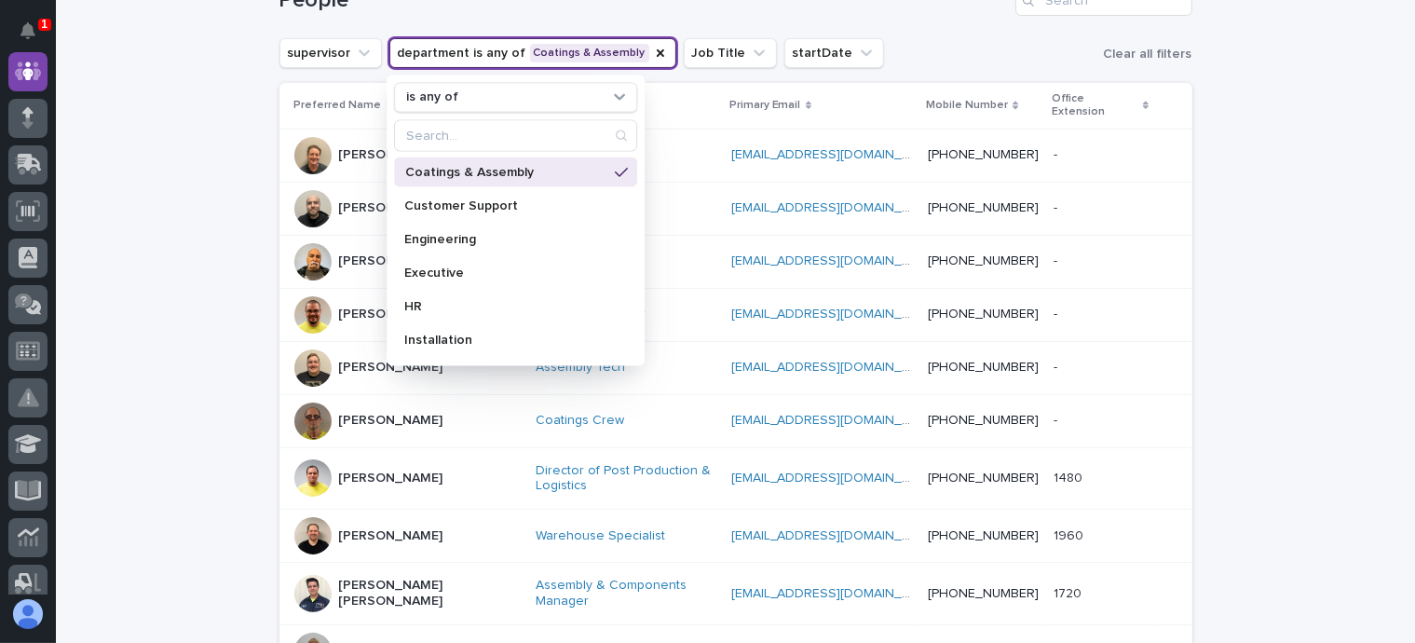
scroll to position [283, 0]
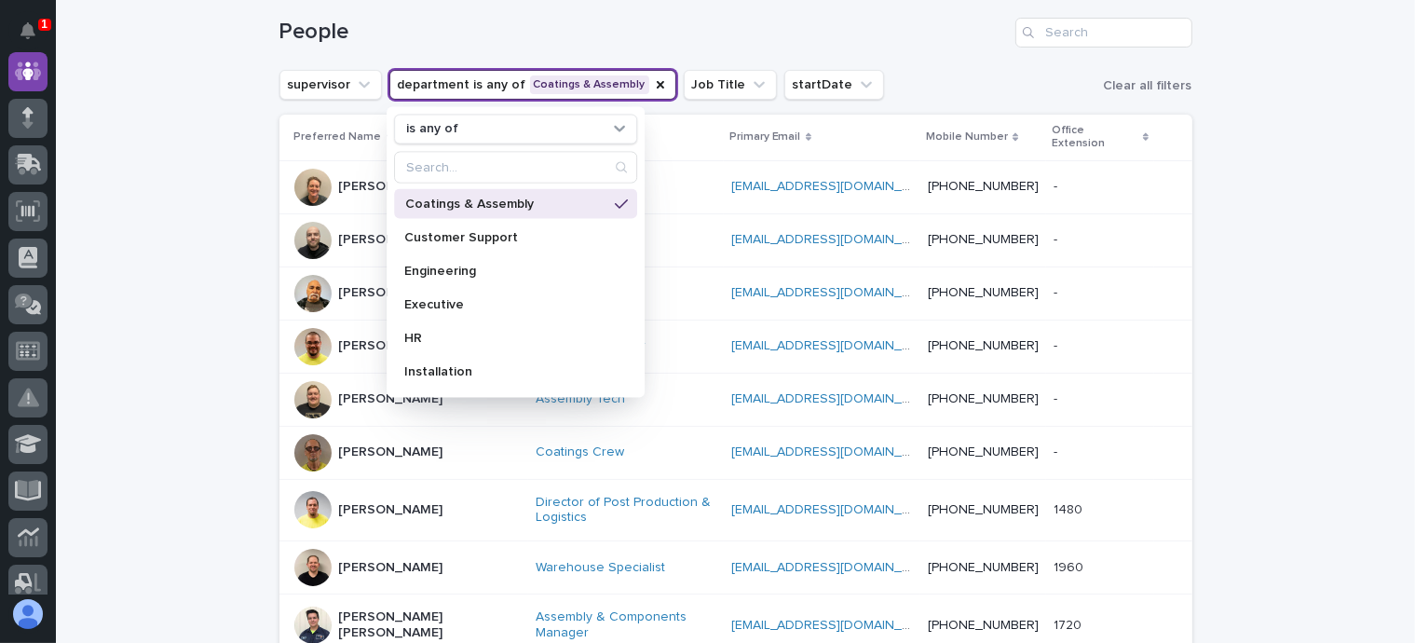
click at [227, 197] on div "Loading... Saving… Loading... Saving… 21 Employees People supervisor department…" at bounding box center [735, 610] width 1359 height 1577
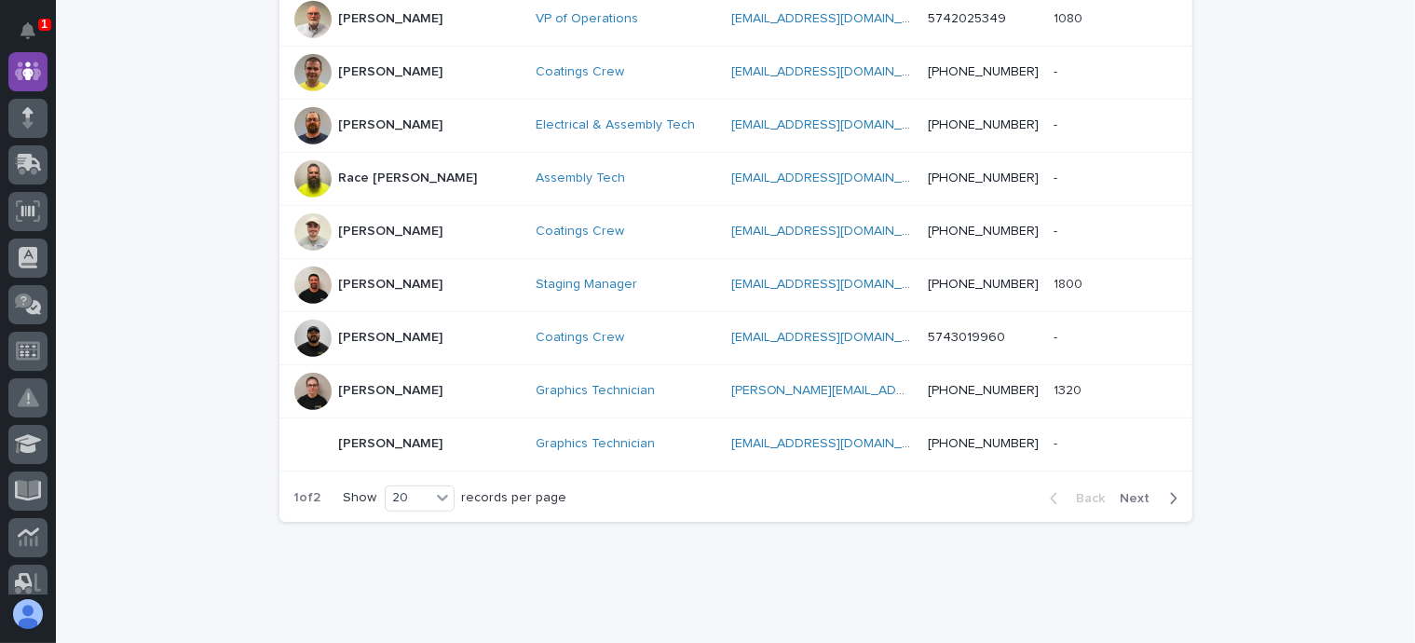
scroll to position [1074, 0]
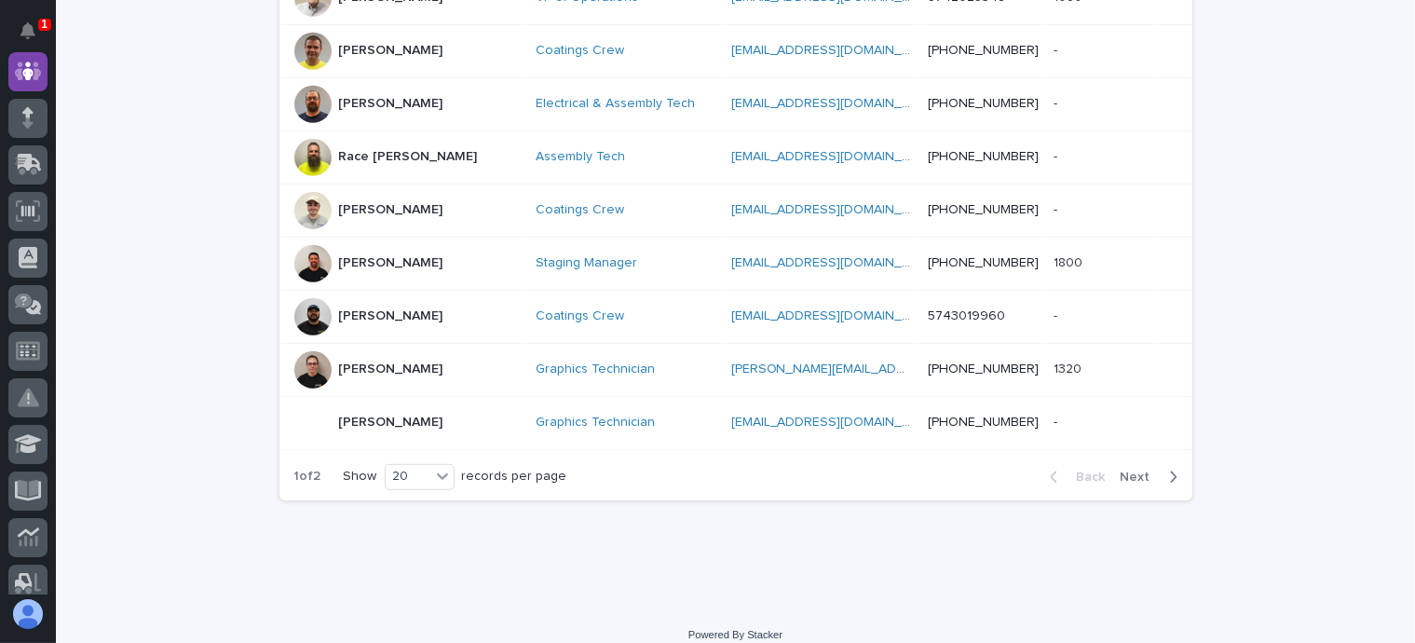
click at [1126, 471] on span "Next" at bounding box center [1141, 477] width 41 height 13
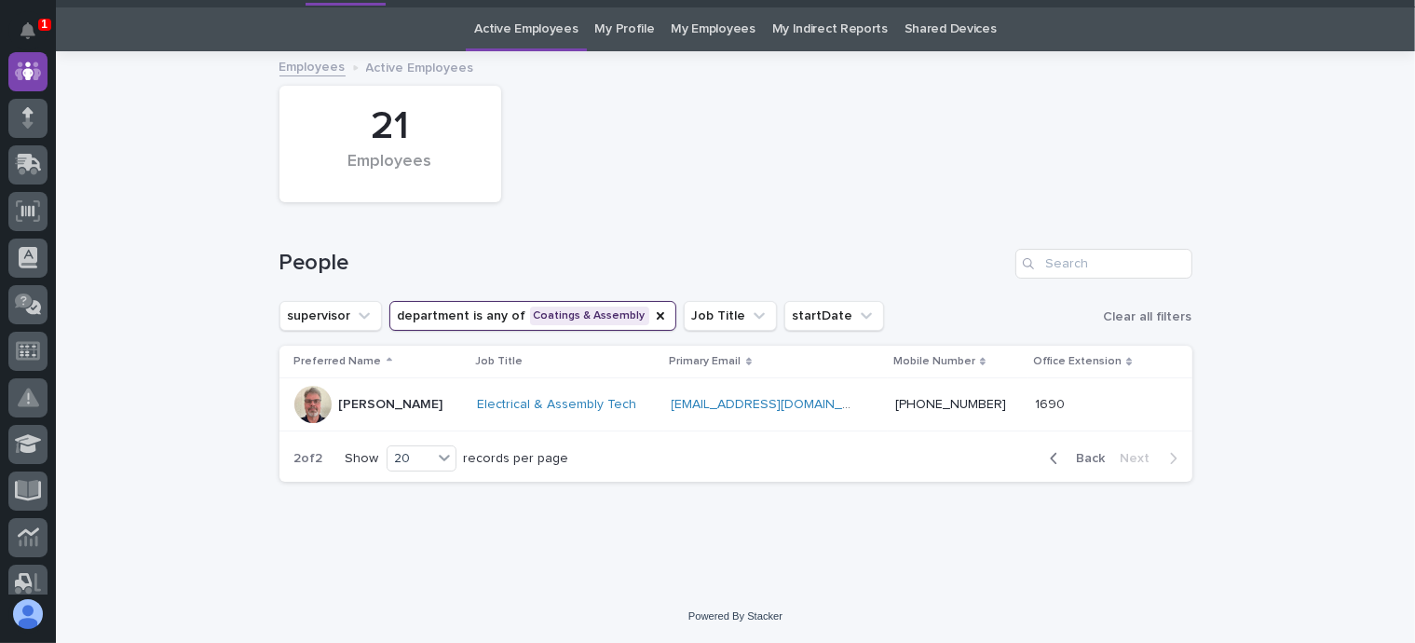
scroll to position [51, 0]
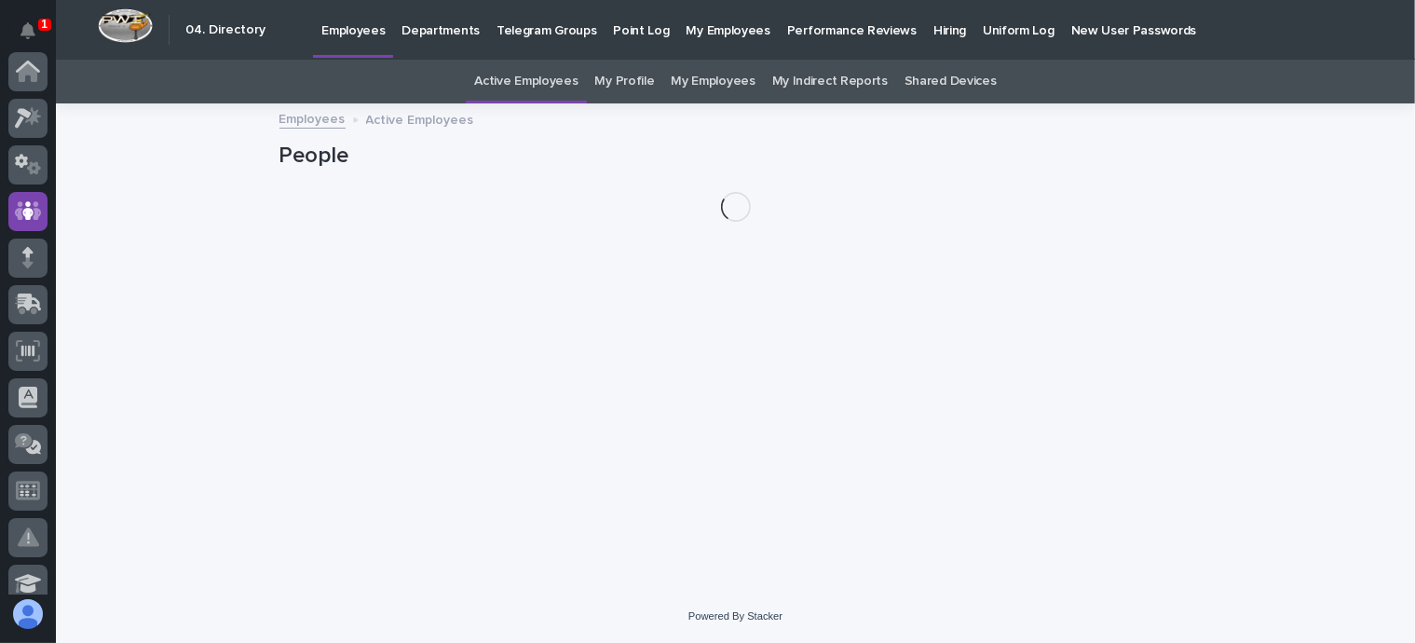
scroll to position [140, 0]
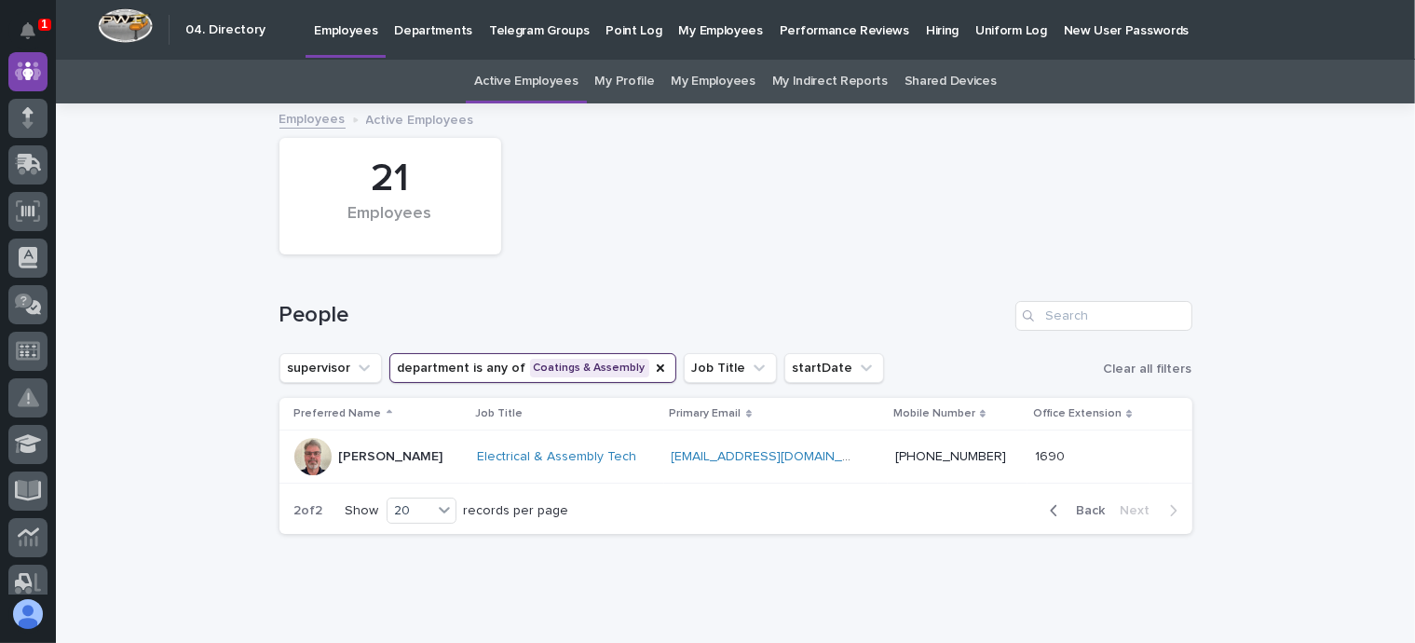
click at [443, 361] on button "department is any of Coatings & Assembly" at bounding box center [532, 368] width 287 height 30
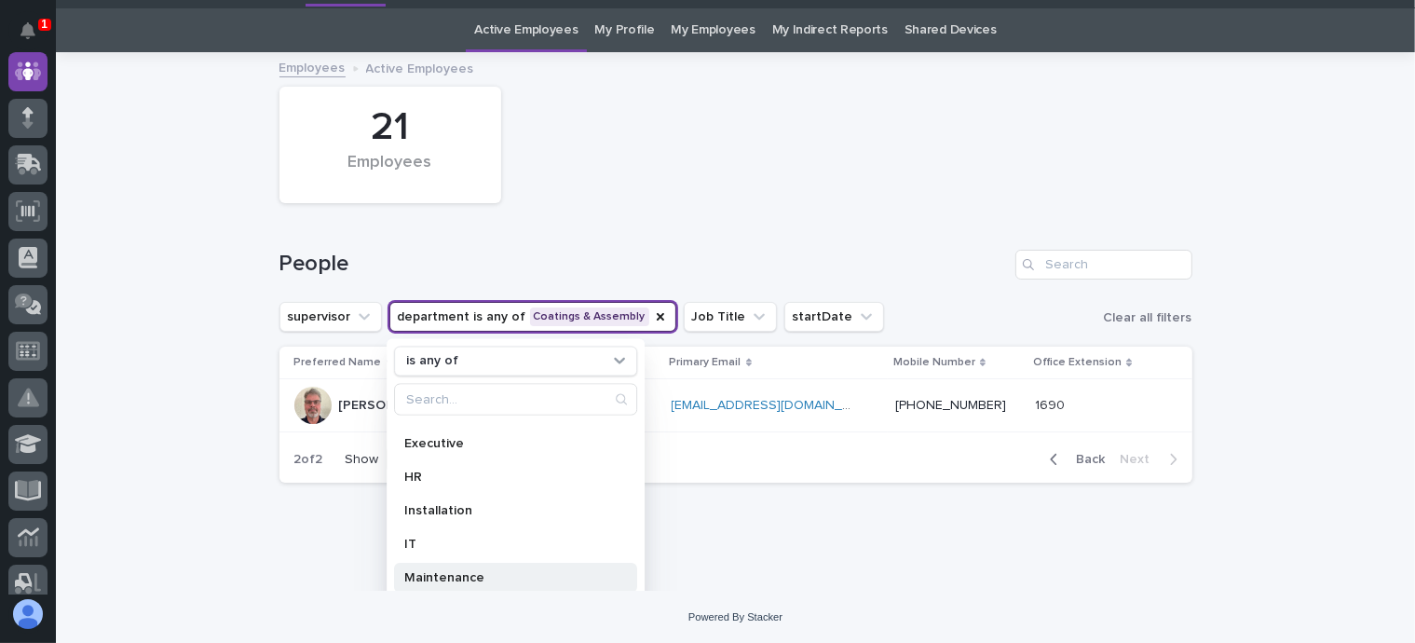
scroll to position [186, 0]
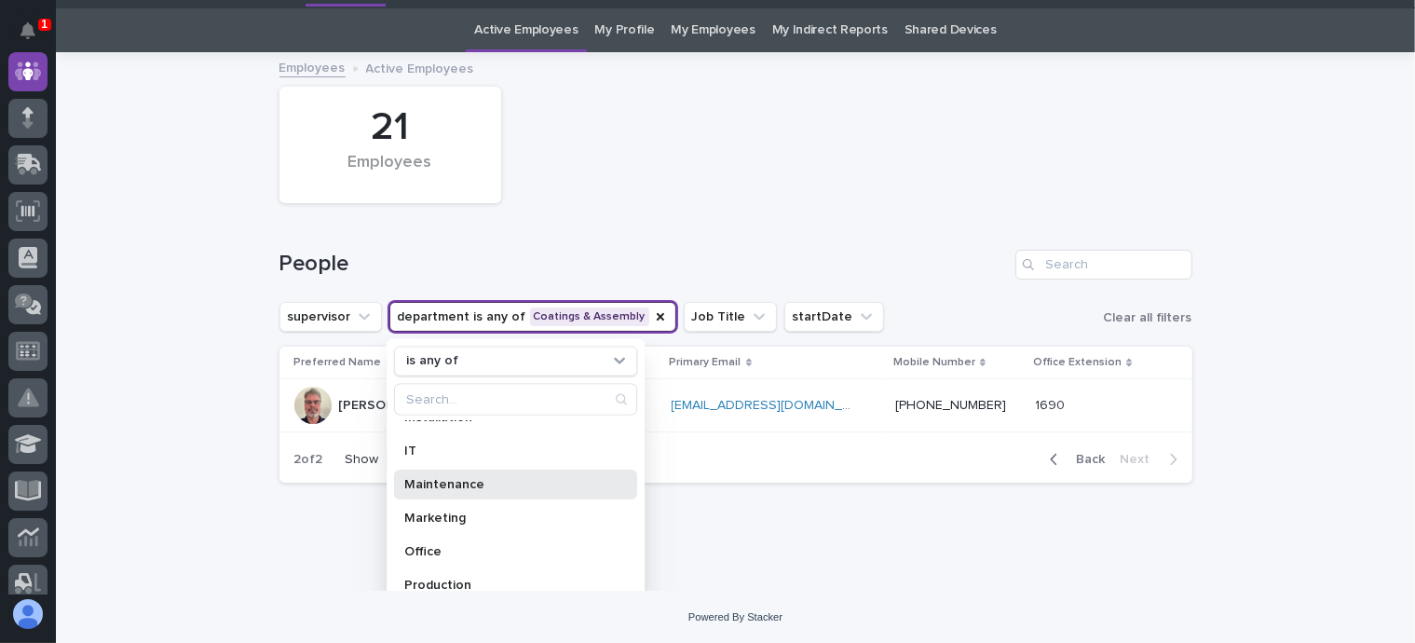
click at [466, 477] on p "Maintenance" at bounding box center [506, 483] width 202 height 13
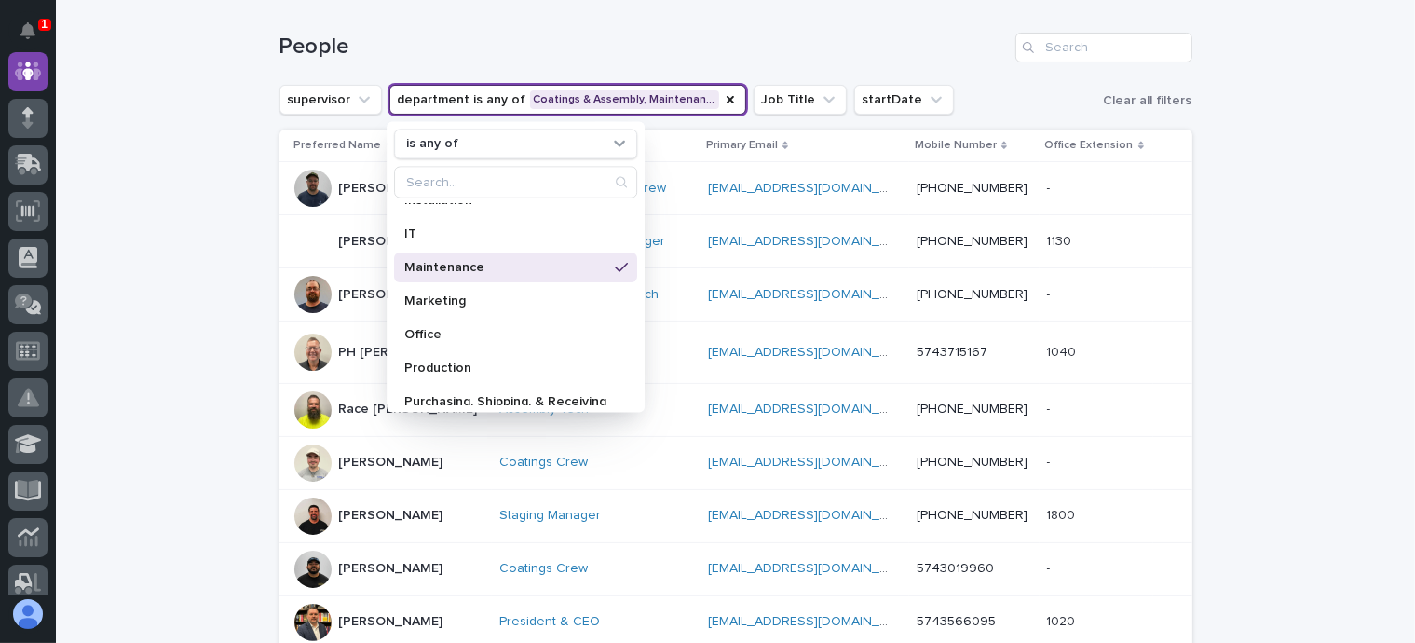
scroll to position [238, 0]
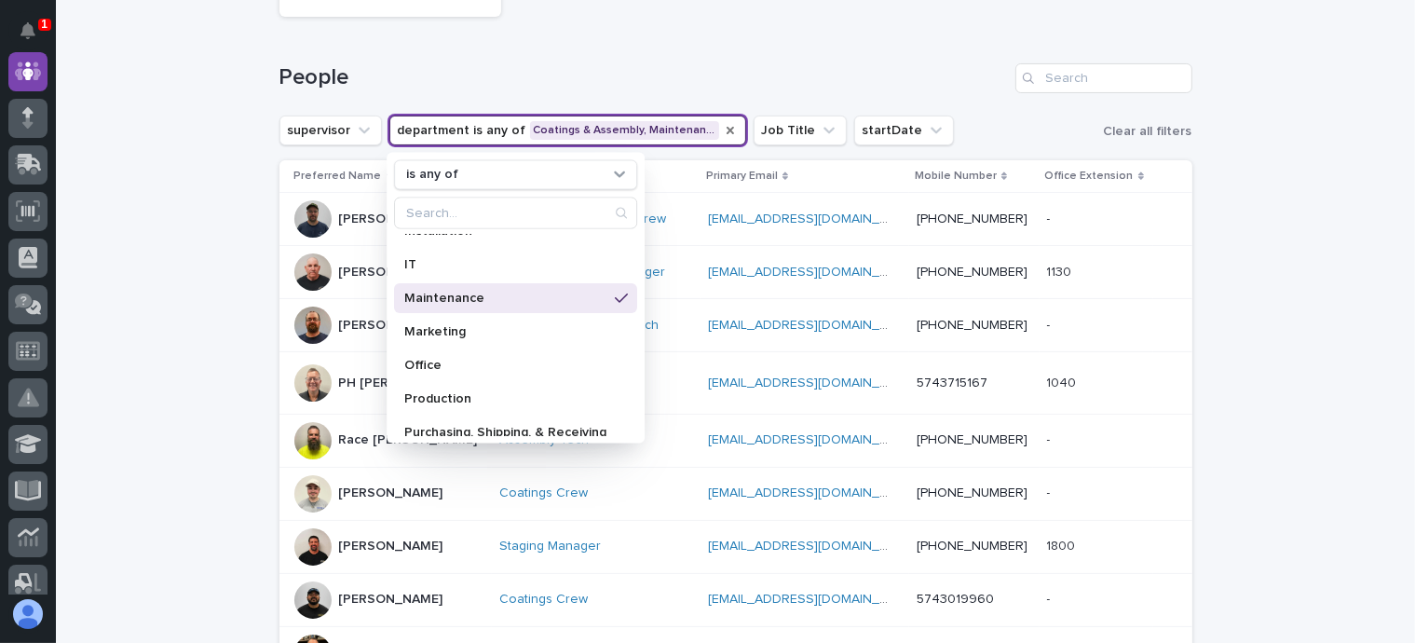
click at [723, 124] on icon "department" at bounding box center [730, 130] width 15 height 15
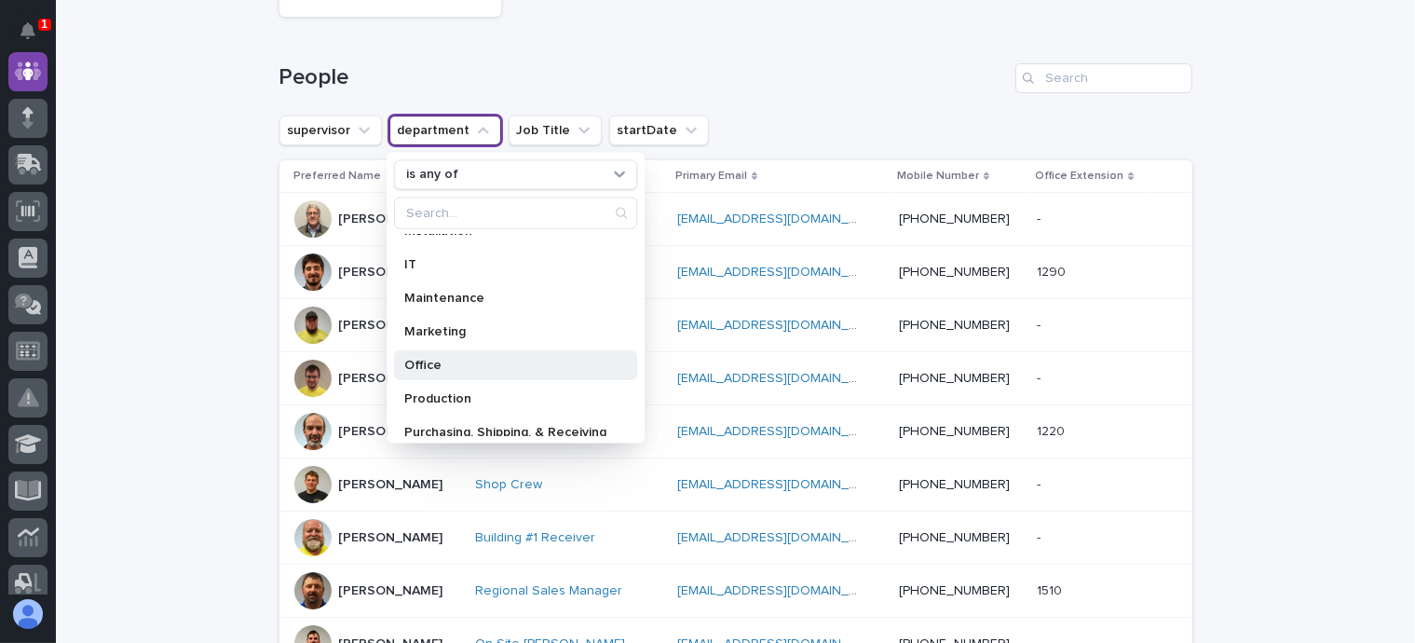
scroll to position [417, 0]
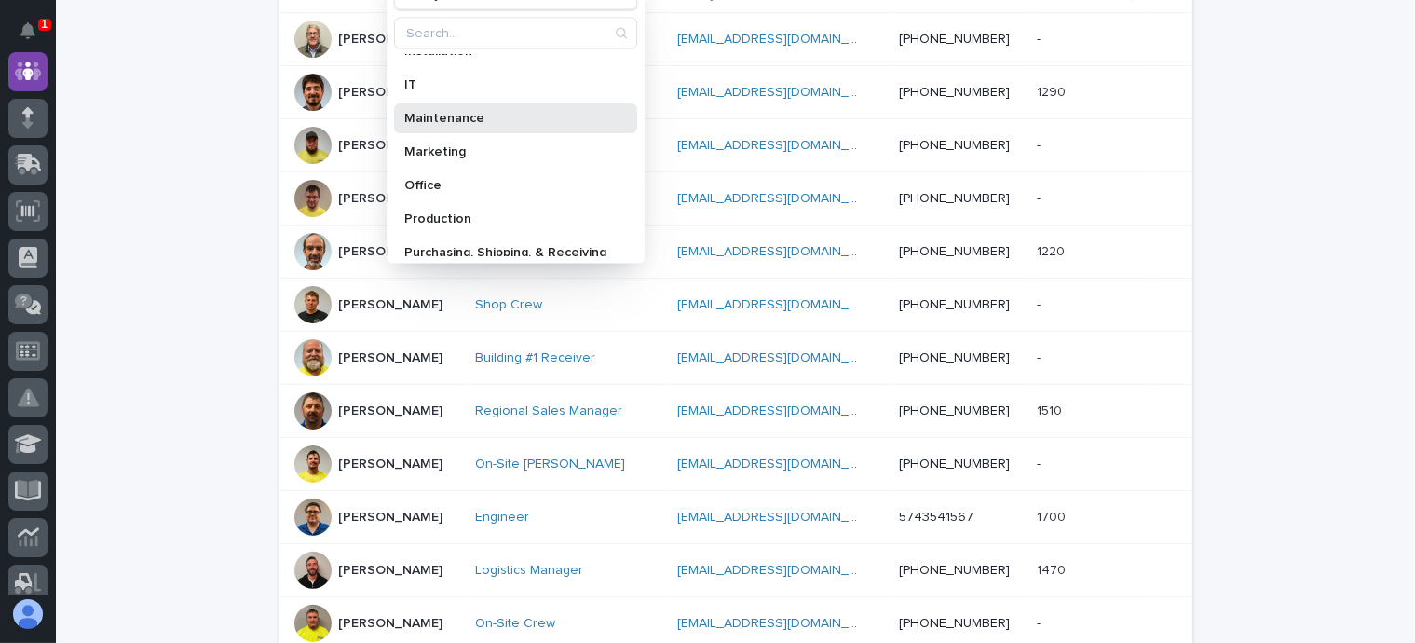
click at [415, 114] on p "Maintenance" at bounding box center [506, 117] width 202 height 13
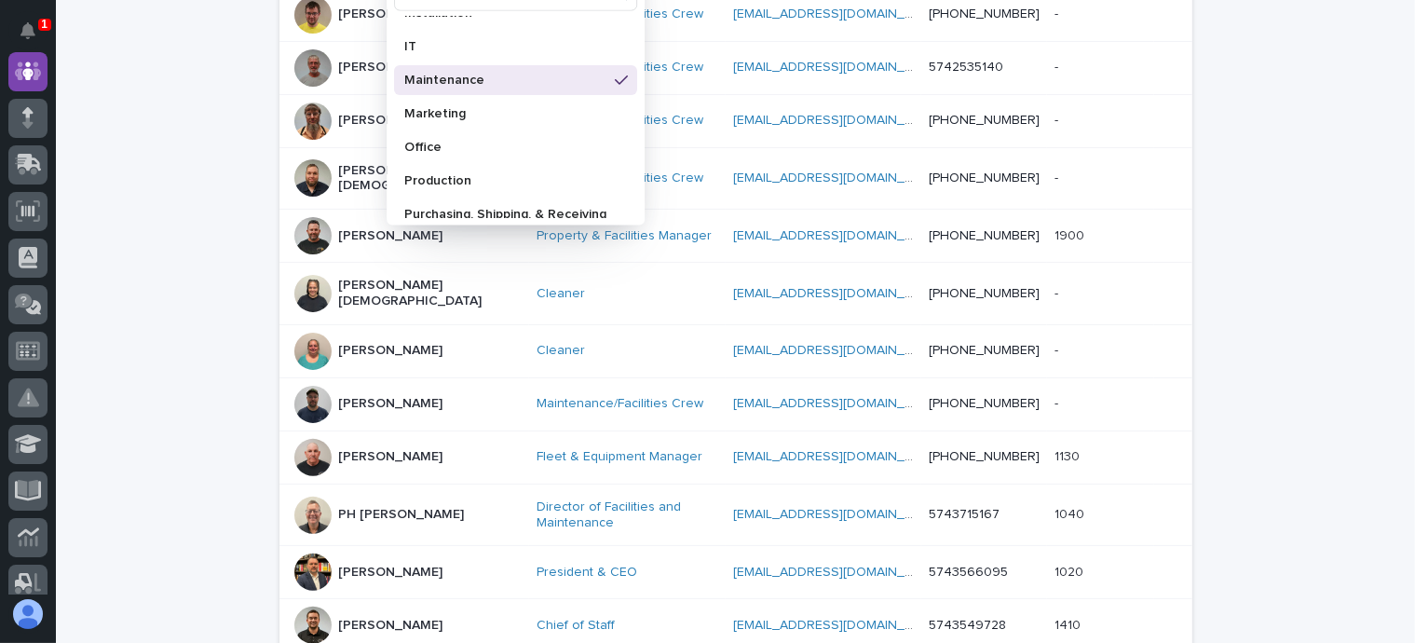
scroll to position [376, 0]
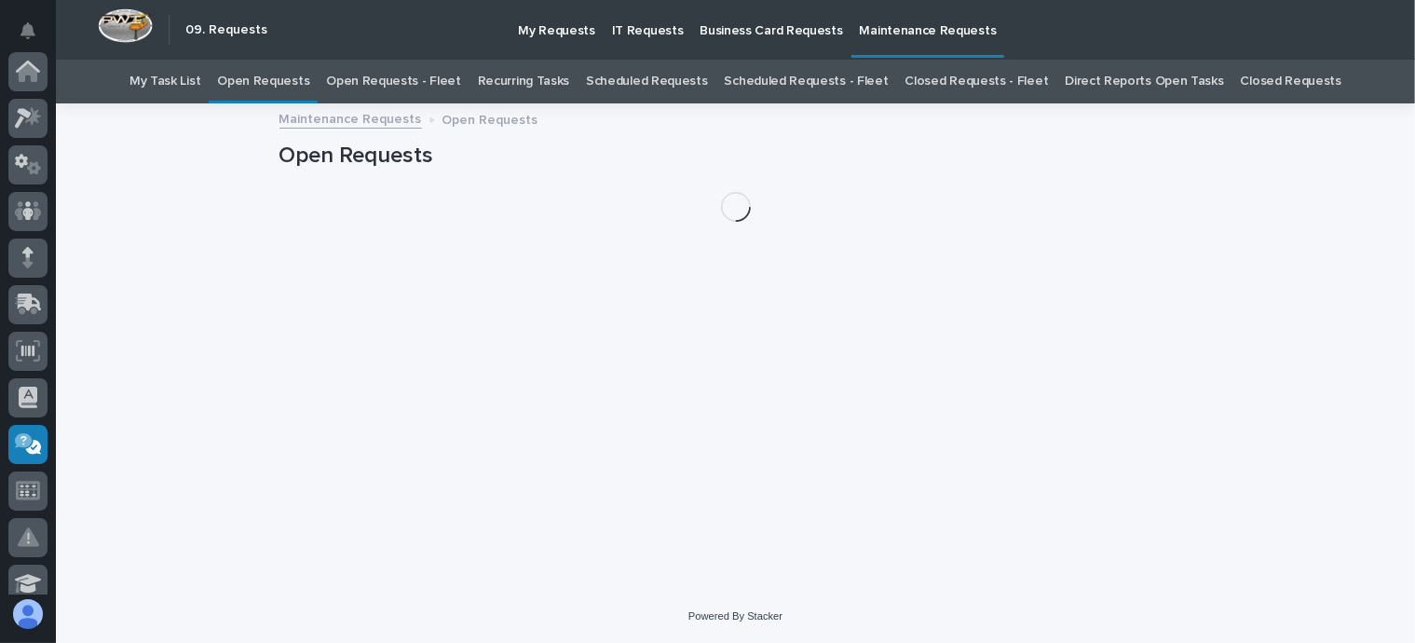
scroll to position [373, 0]
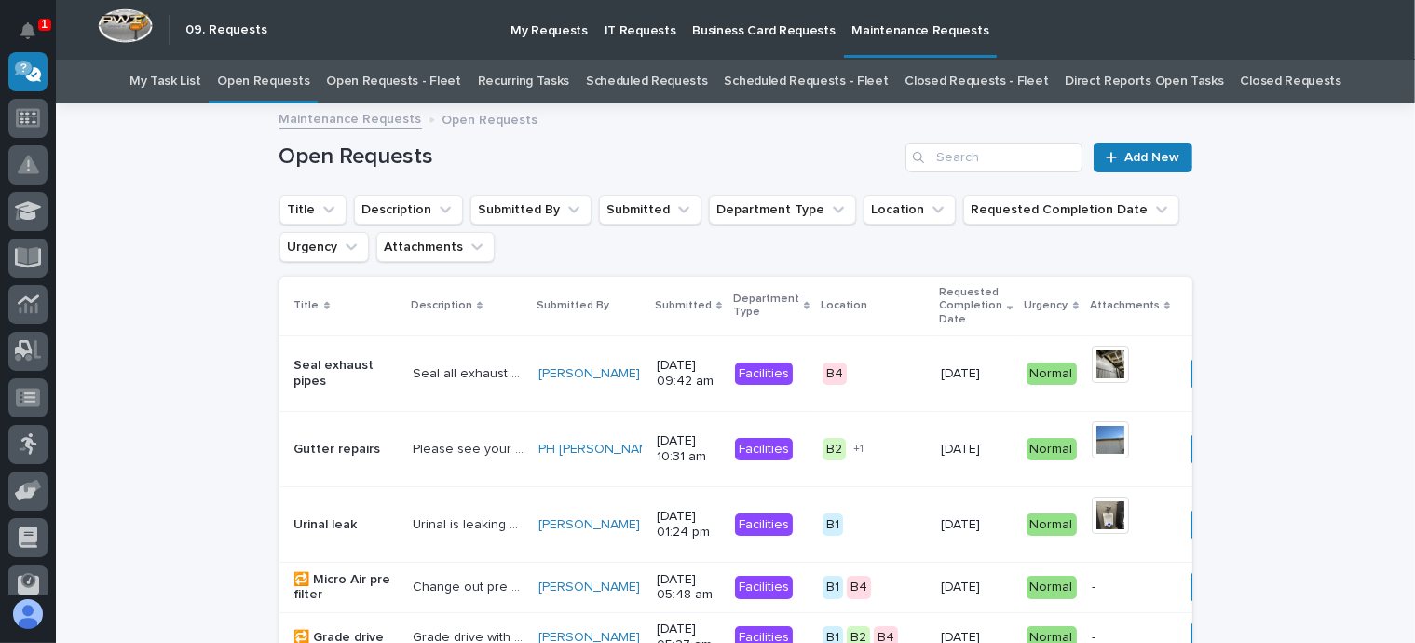
click at [401, 66] on link "Open Requests - Fleet" at bounding box center [393, 82] width 135 height 44
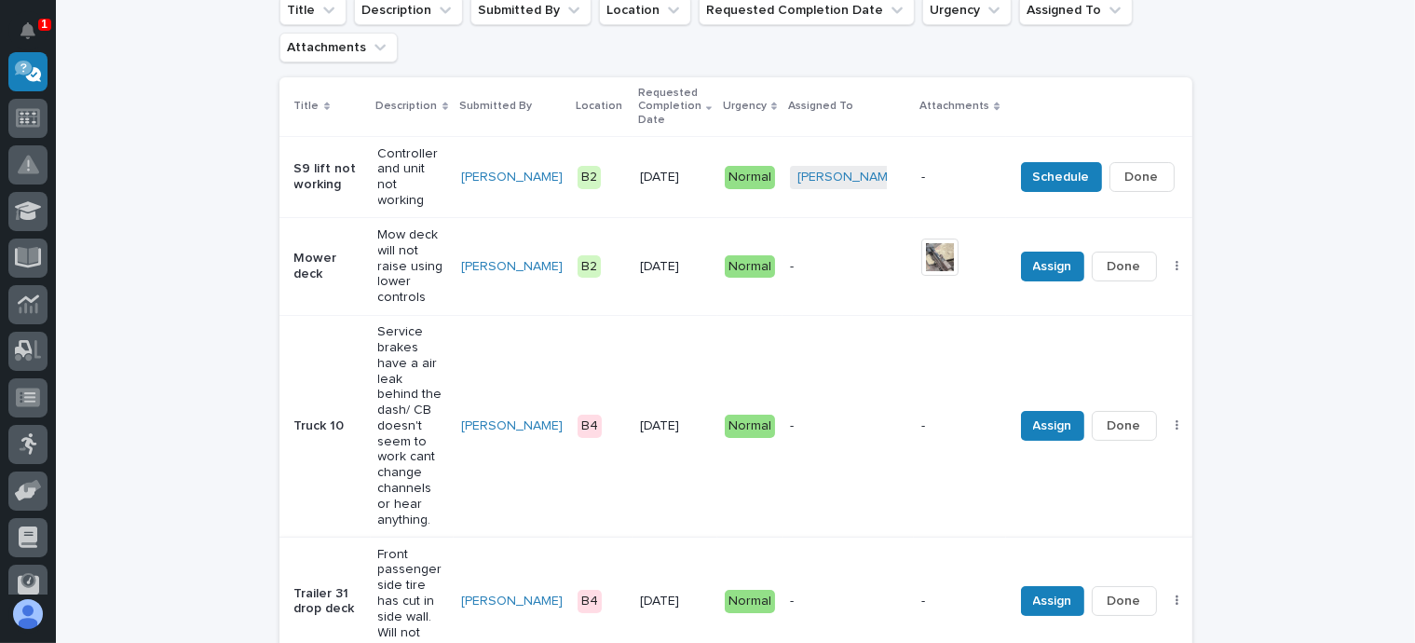
scroll to position [93, 0]
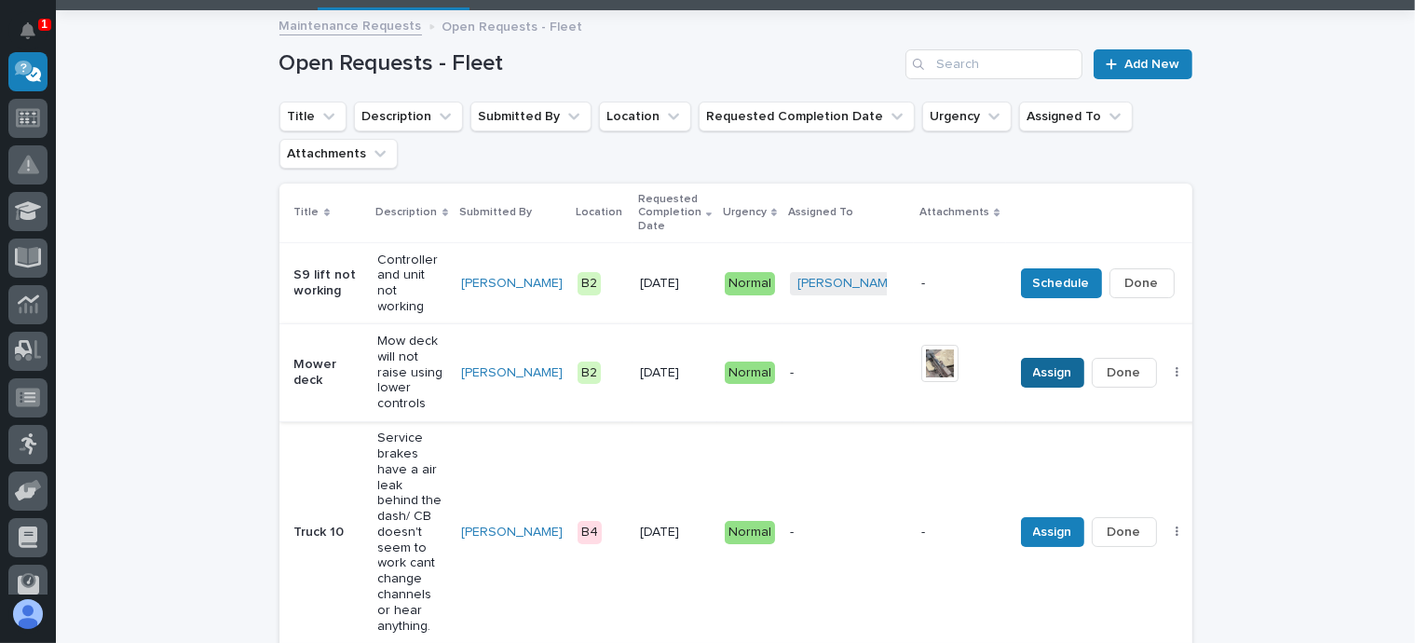
click at [1033, 361] on span "Assign" at bounding box center [1052, 372] width 39 height 22
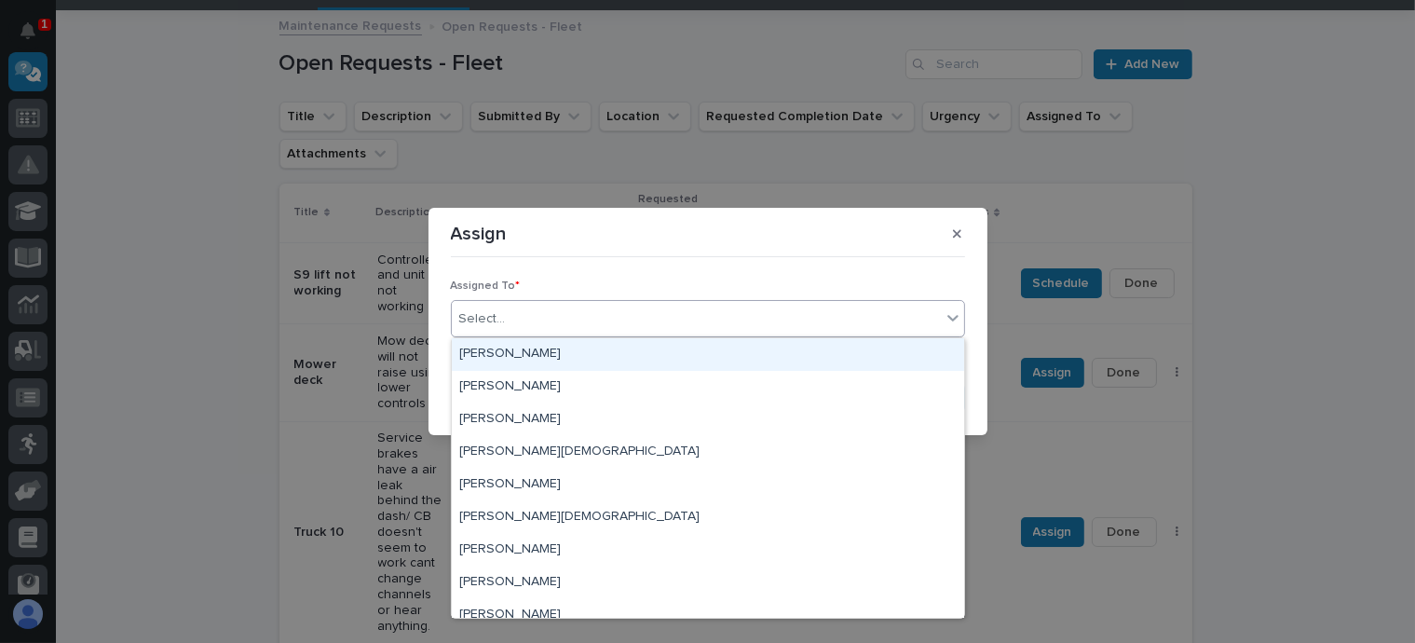
click at [559, 309] on div "Select..." at bounding box center [696, 319] width 489 height 31
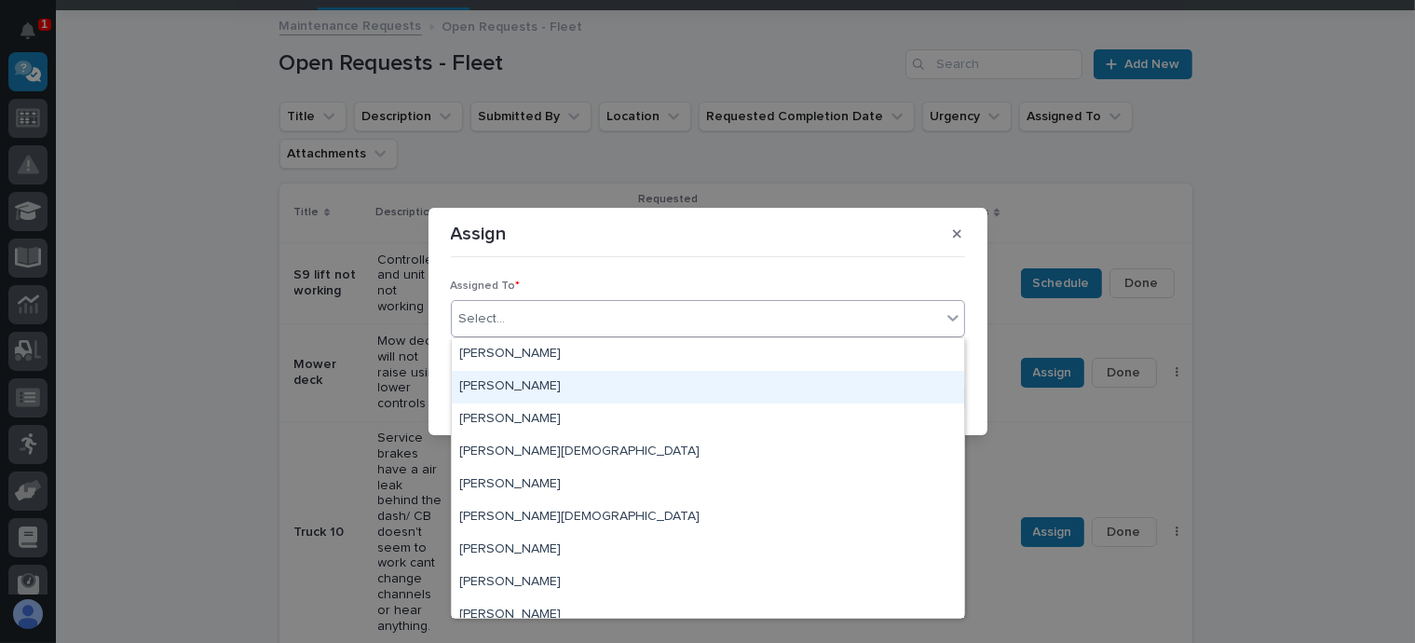
click at [503, 379] on div "[PERSON_NAME]" at bounding box center [708, 387] width 512 height 33
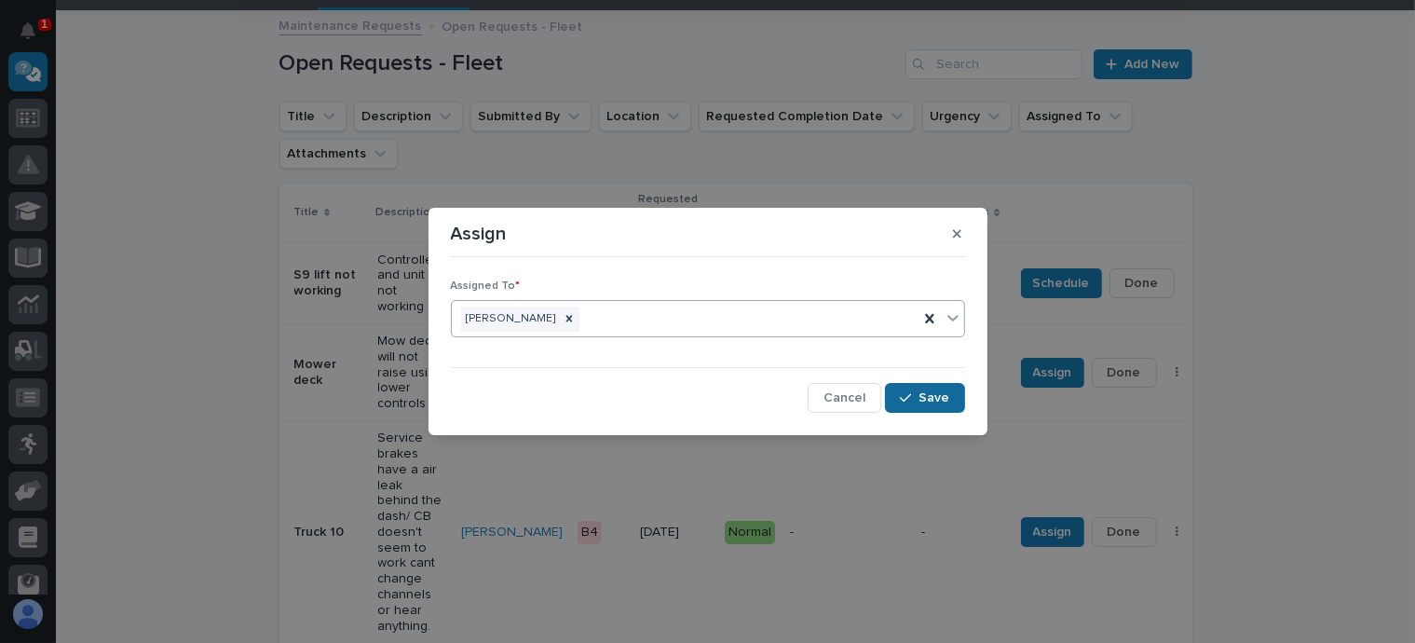
click at [928, 385] on button "Save" at bounding box center [924, 398] width 79 height 30
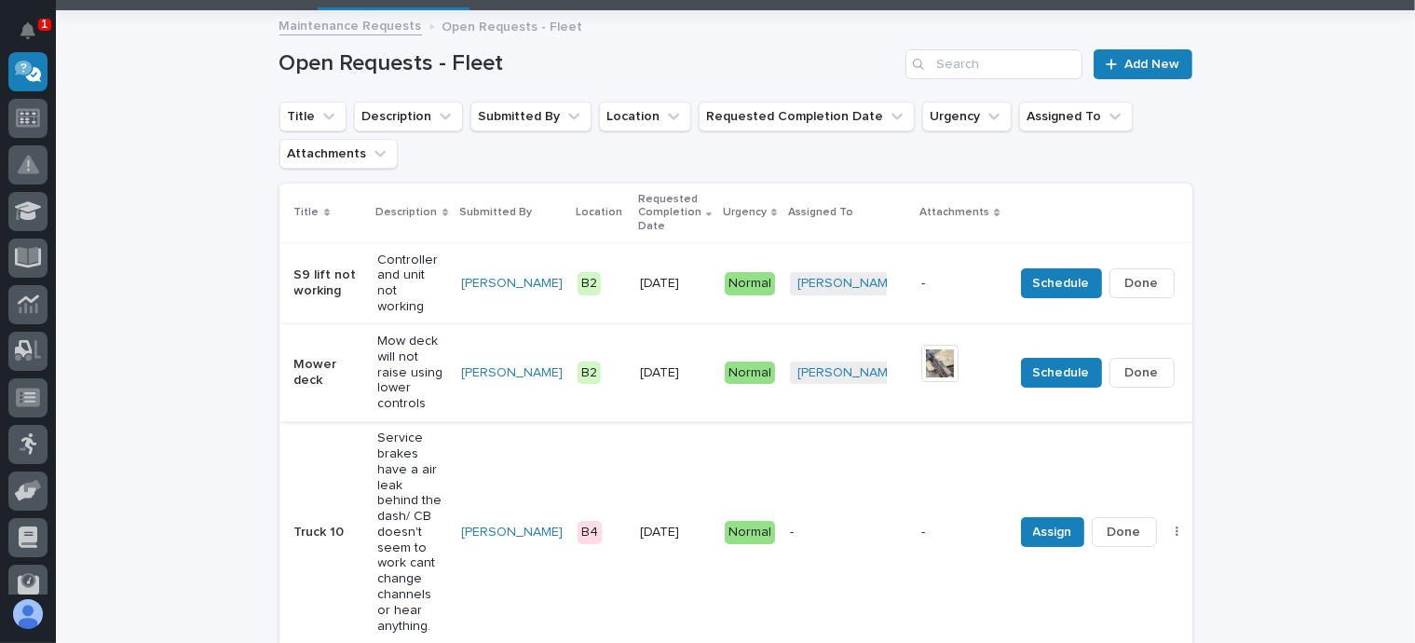
click at [1125, 371] on span "Done" at bounding box center [1142, 372] width 34 height 22
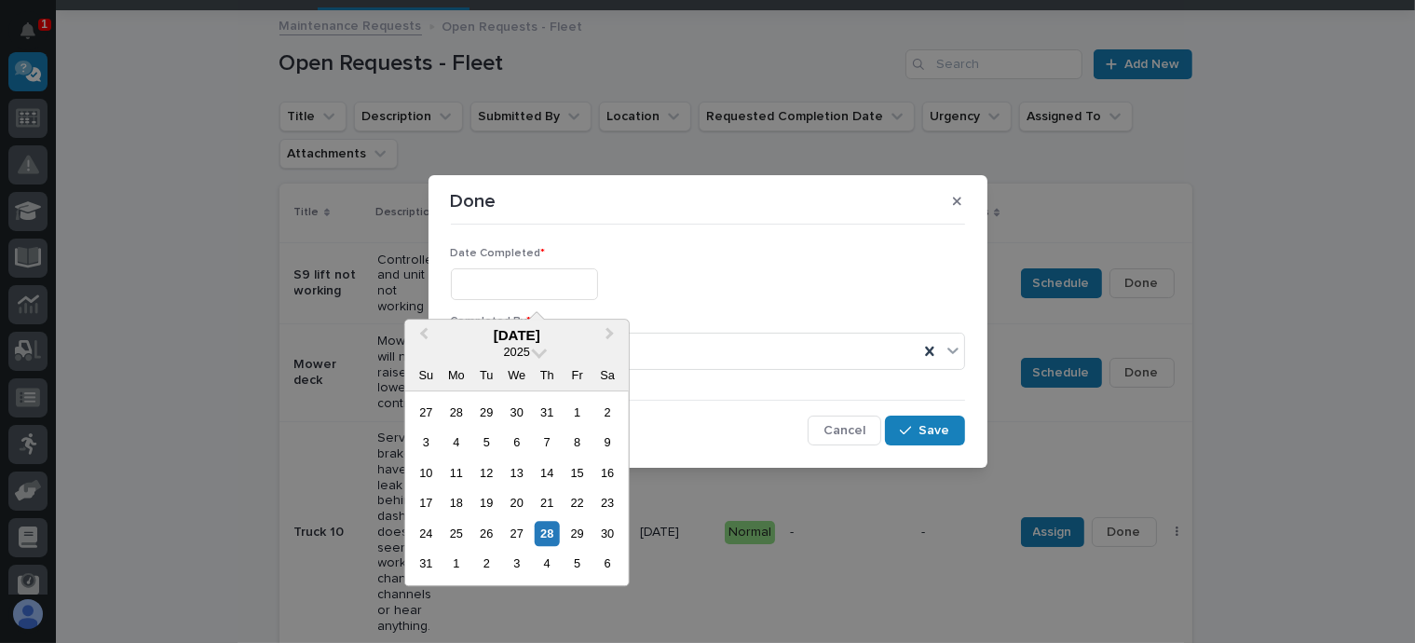
click at [484, 282] on input "text" at bounding box center [524, 284] width 147 height 33
click at [513, 525] on div "27" at bounding box center [516, 533] width 25 height 25
type input "**********"
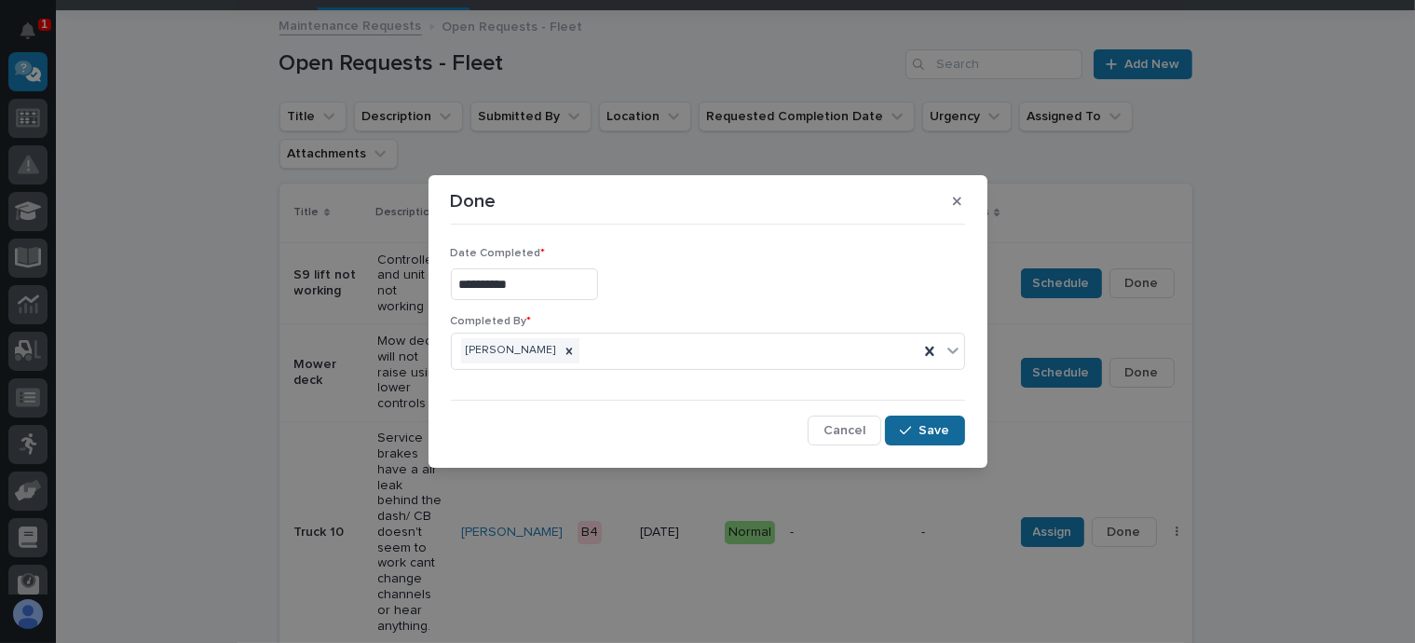
click at [925, 422] on span "Save" at bounding box center [935, 430] width 31 height 17
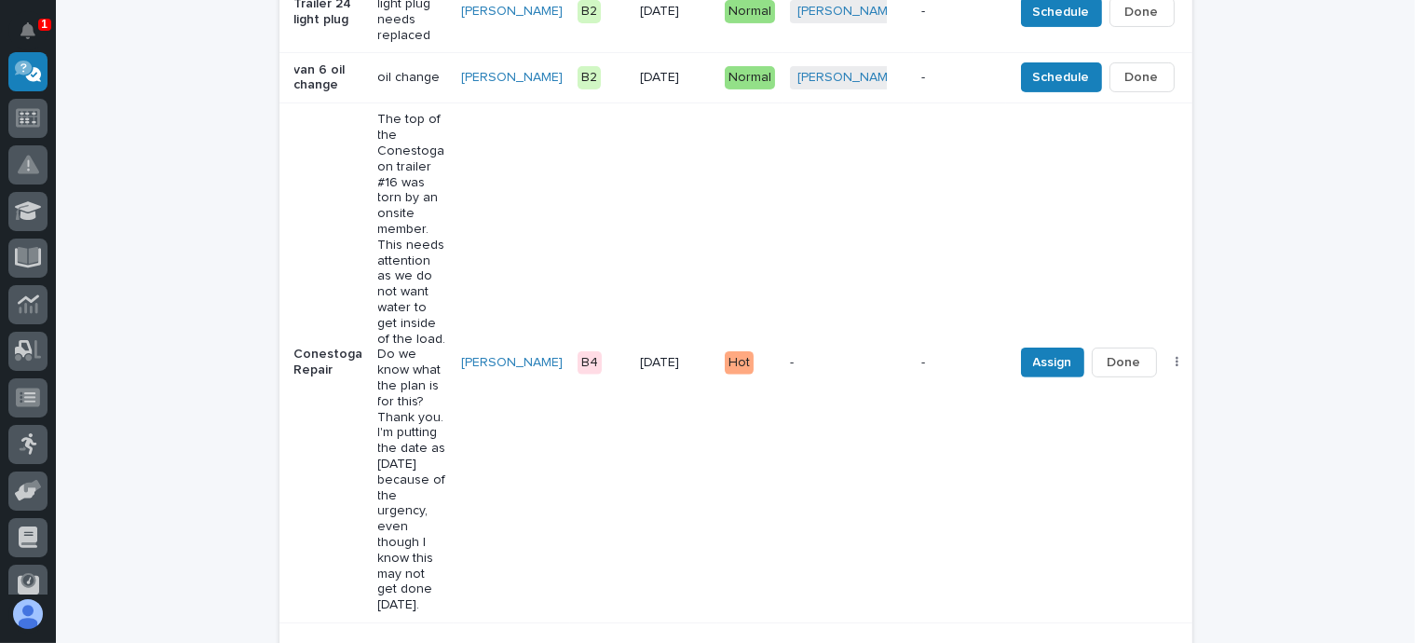
scroll to position [839, 0]
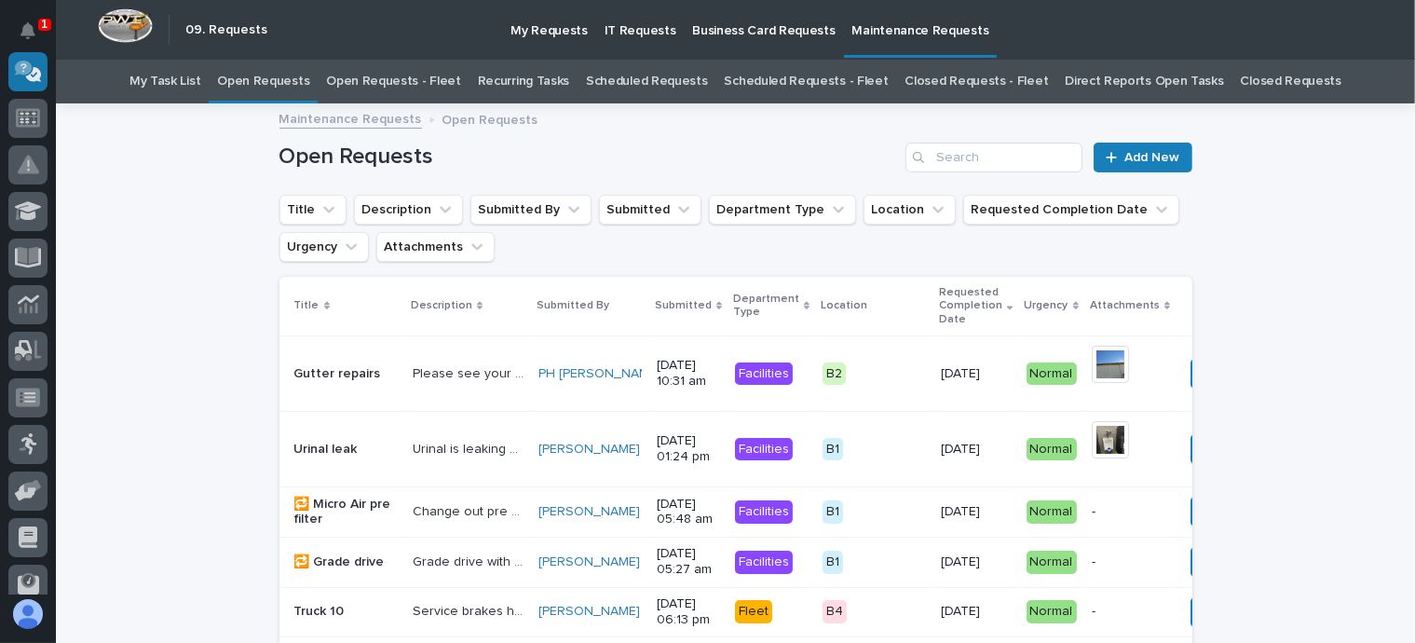
scroll to position [60, 0]
